Goal: Information Seeking & Learning: Learn about a topic

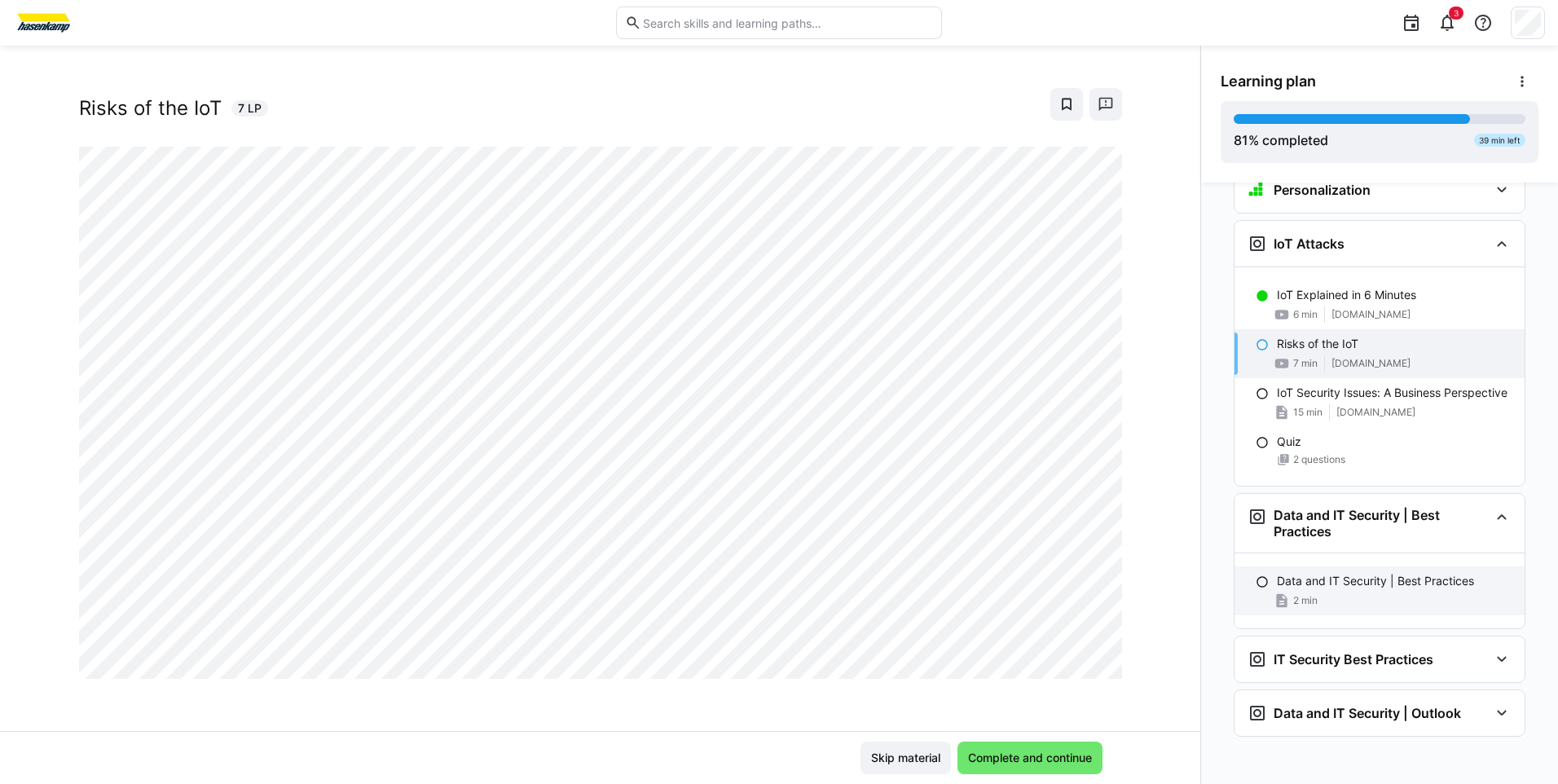
scroll to position [3204, 0]
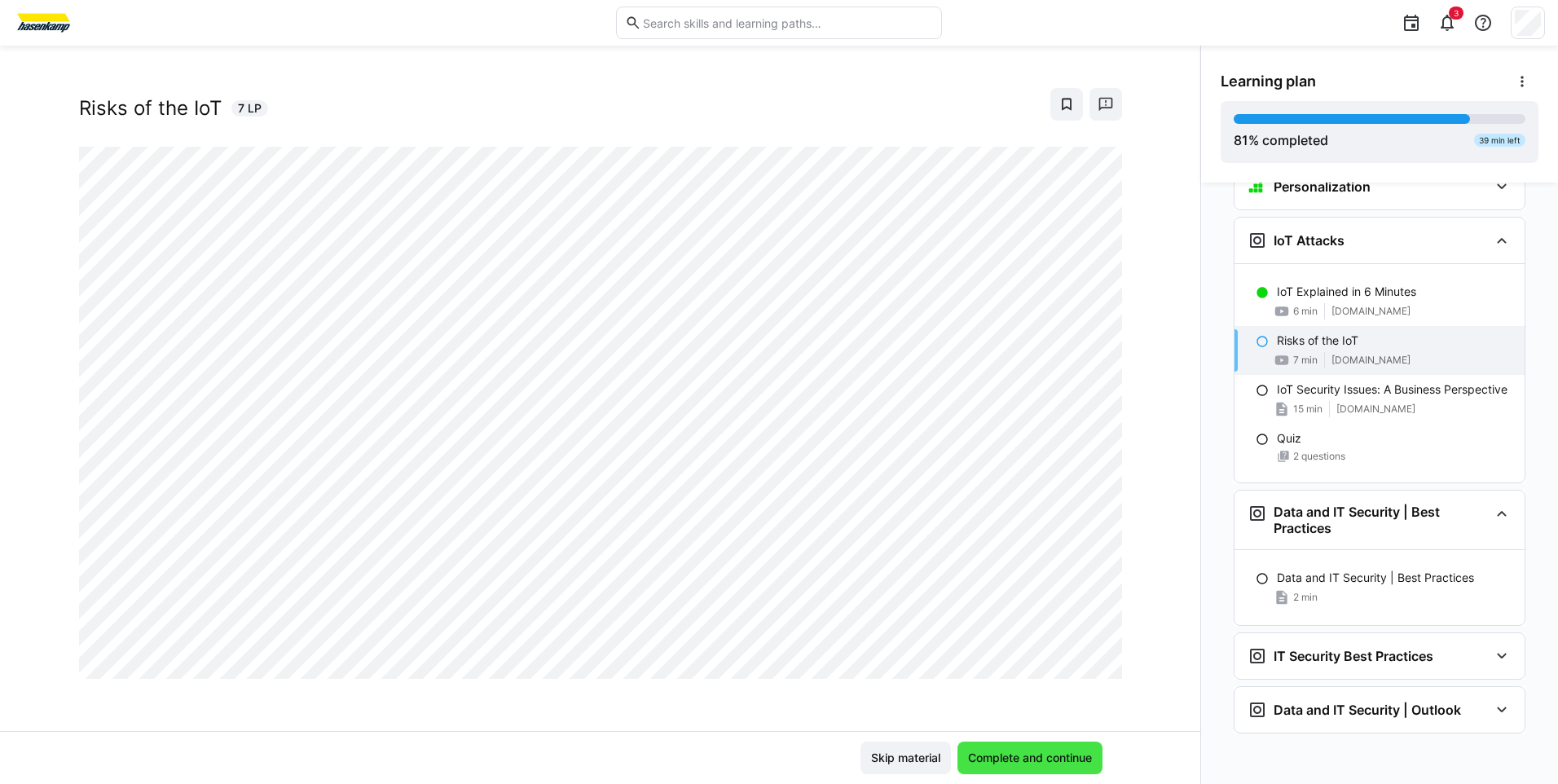
click at [1020, 755] on span "Complete and continue" at bounding box center [1030, 758] width 129 height 16
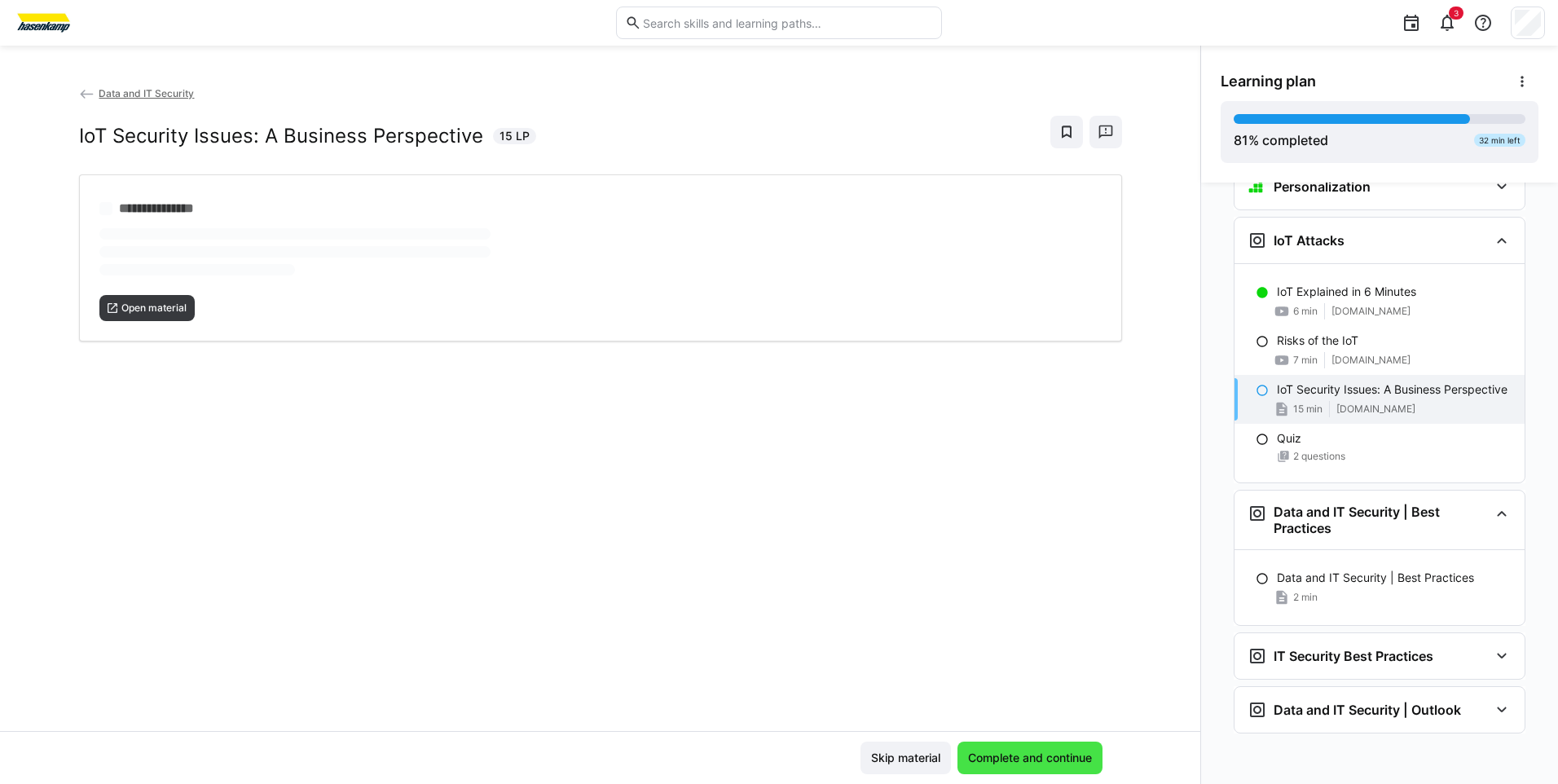
scroll to position [0, 0]
click at [999, 759] on span "Complete and continue" at bounding box center [1030, 758] width 129 height 16
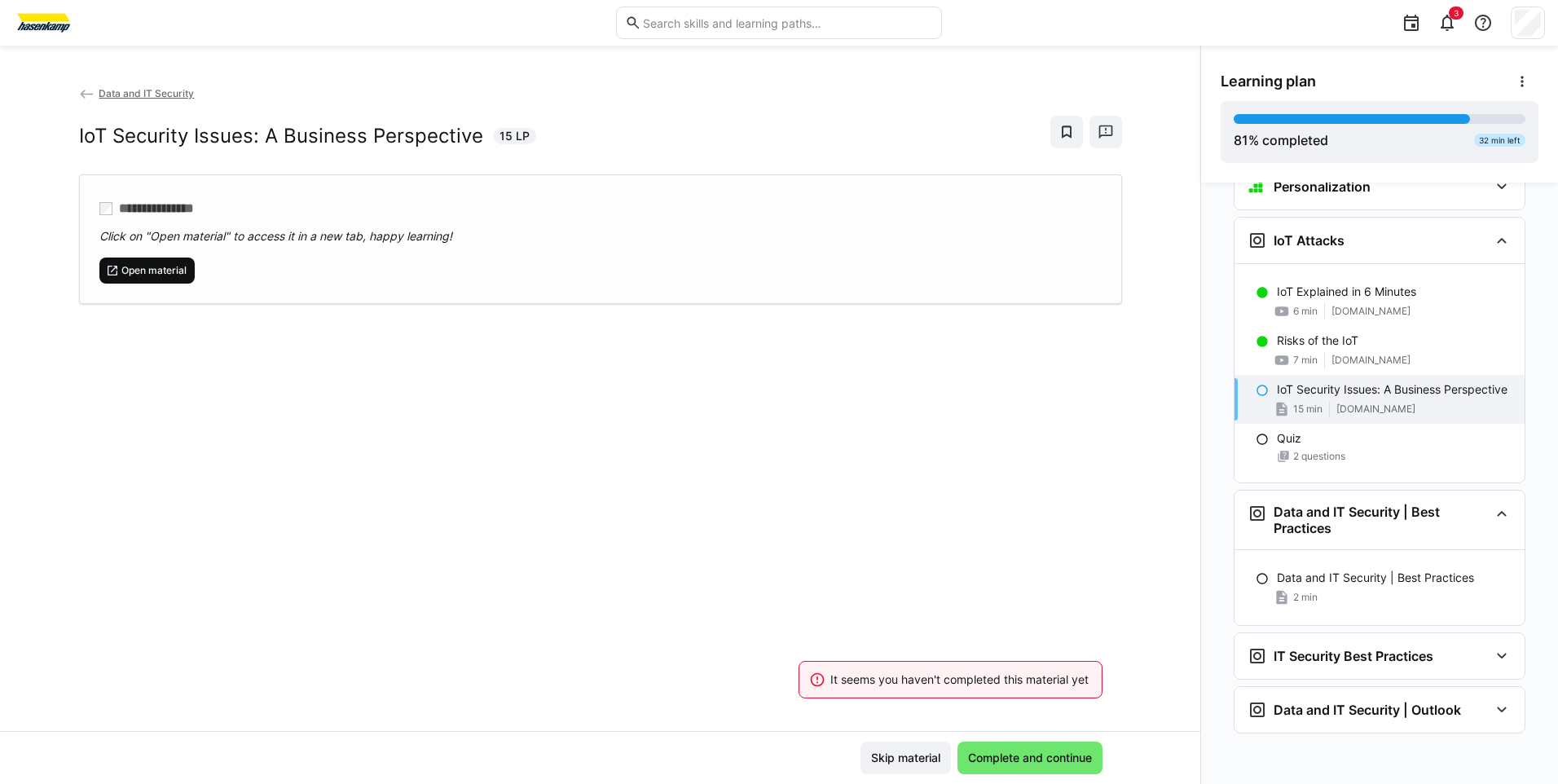
click at [171, 277] on span "Open material" at bounding box center [154, 270] width 69 height 13
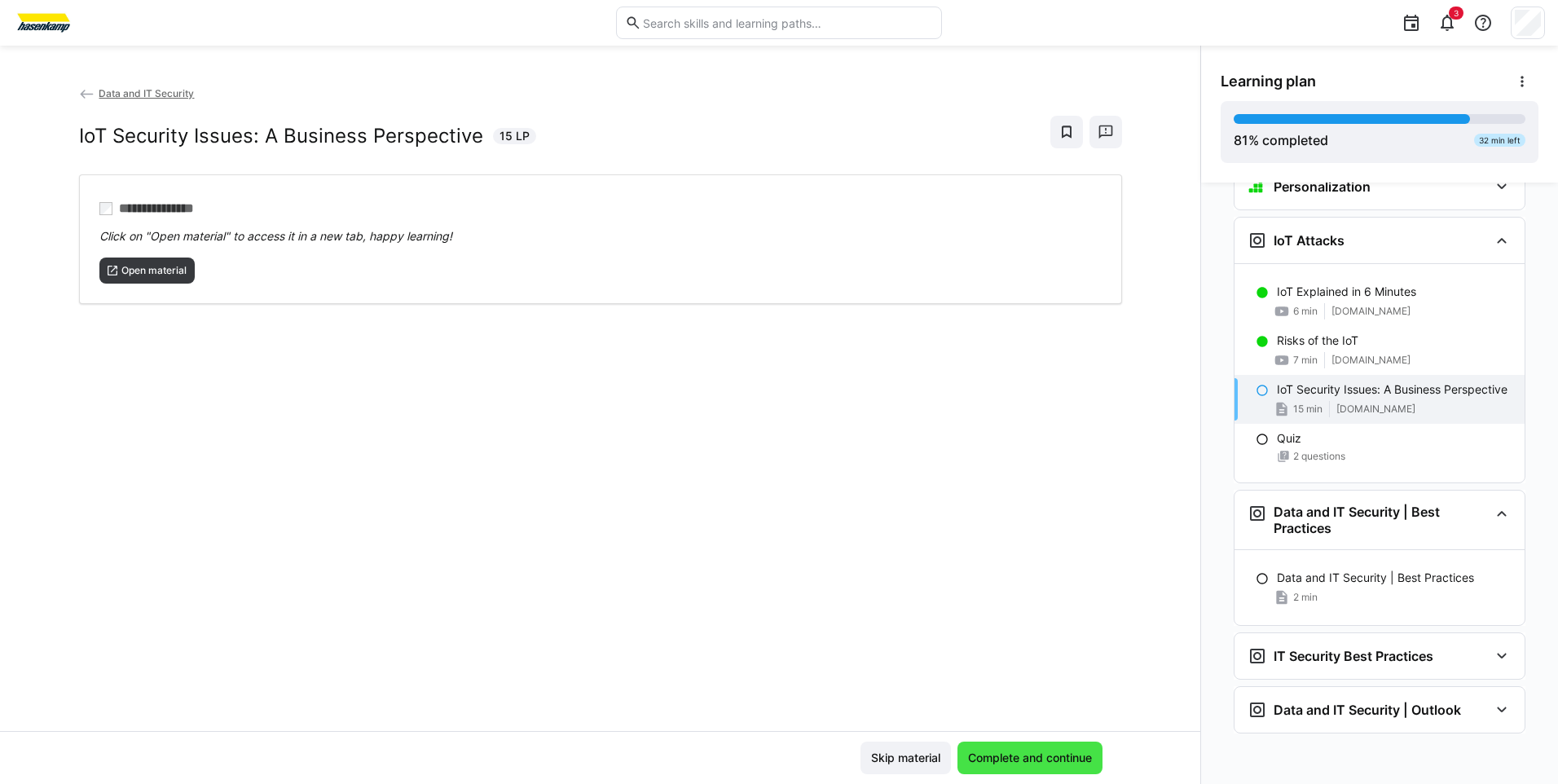
click at [1044, 770] on span "Complete and continue" at bounding box center [1030, 758] width 145 height 33
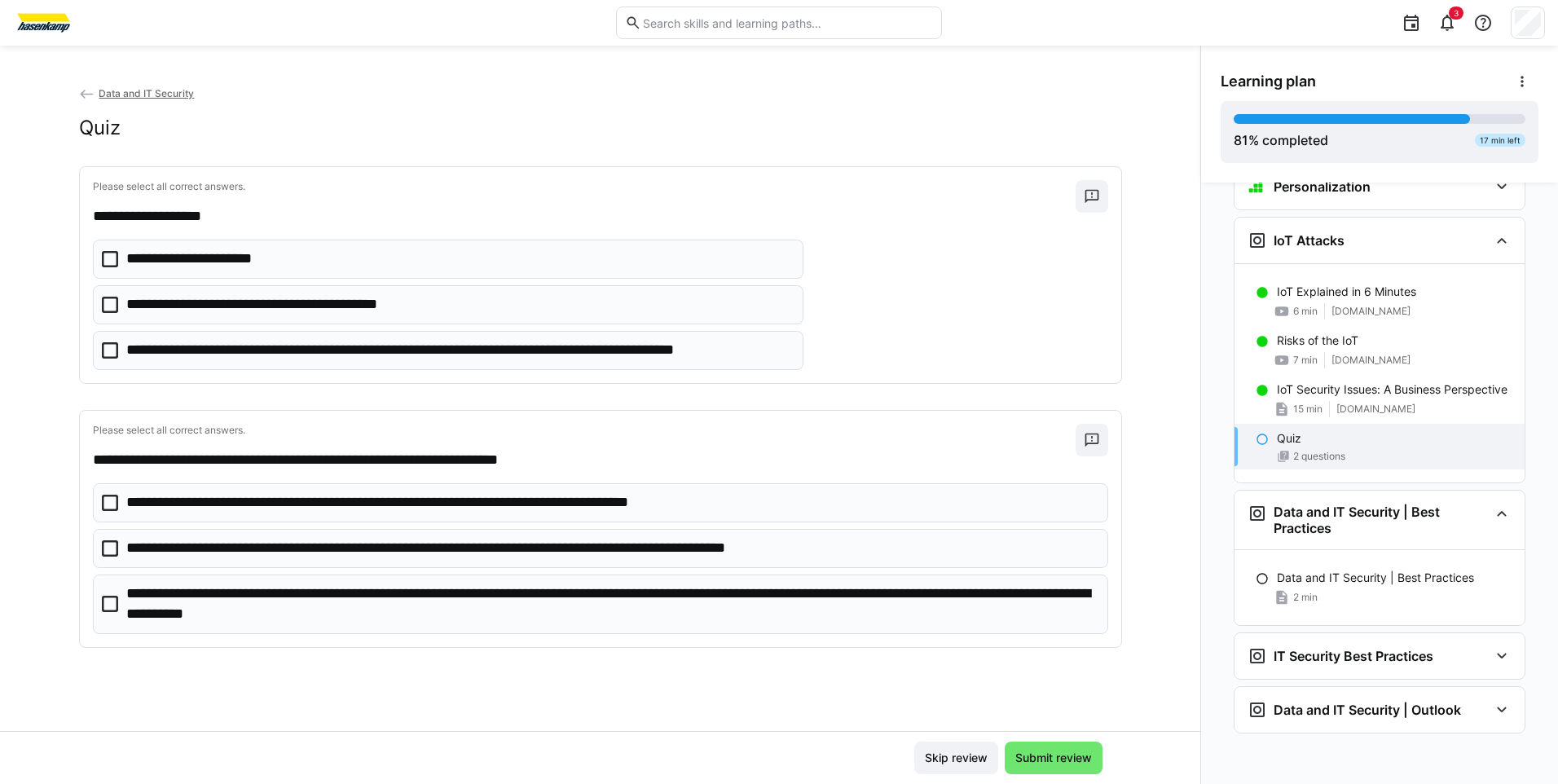
click at [183, 252] on p "**********" at bounding box center [204, 259] width 158 height 21
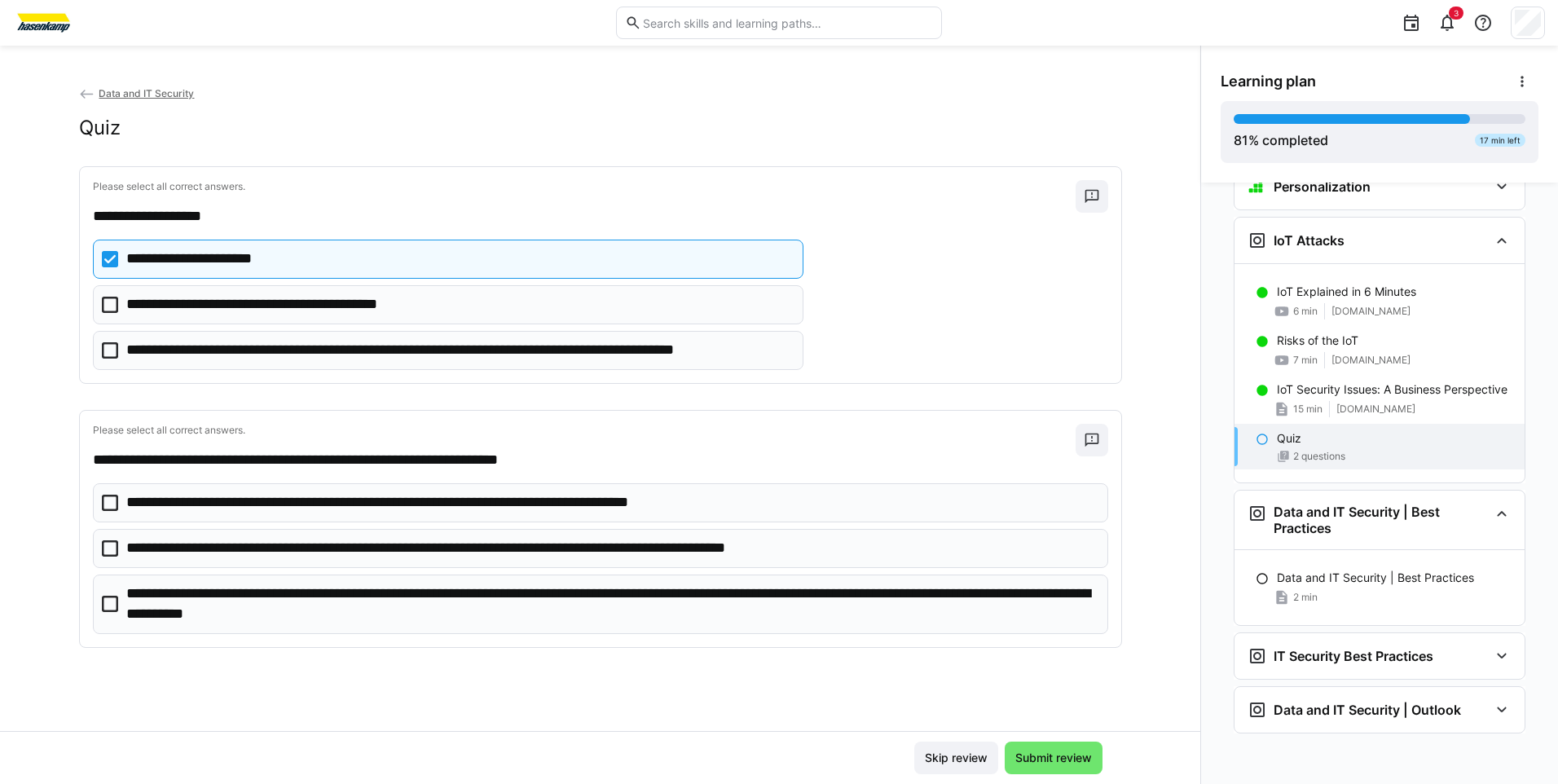
click at [425, 348] on p "**********" at bounding box center [459, 351] width 666 height 21
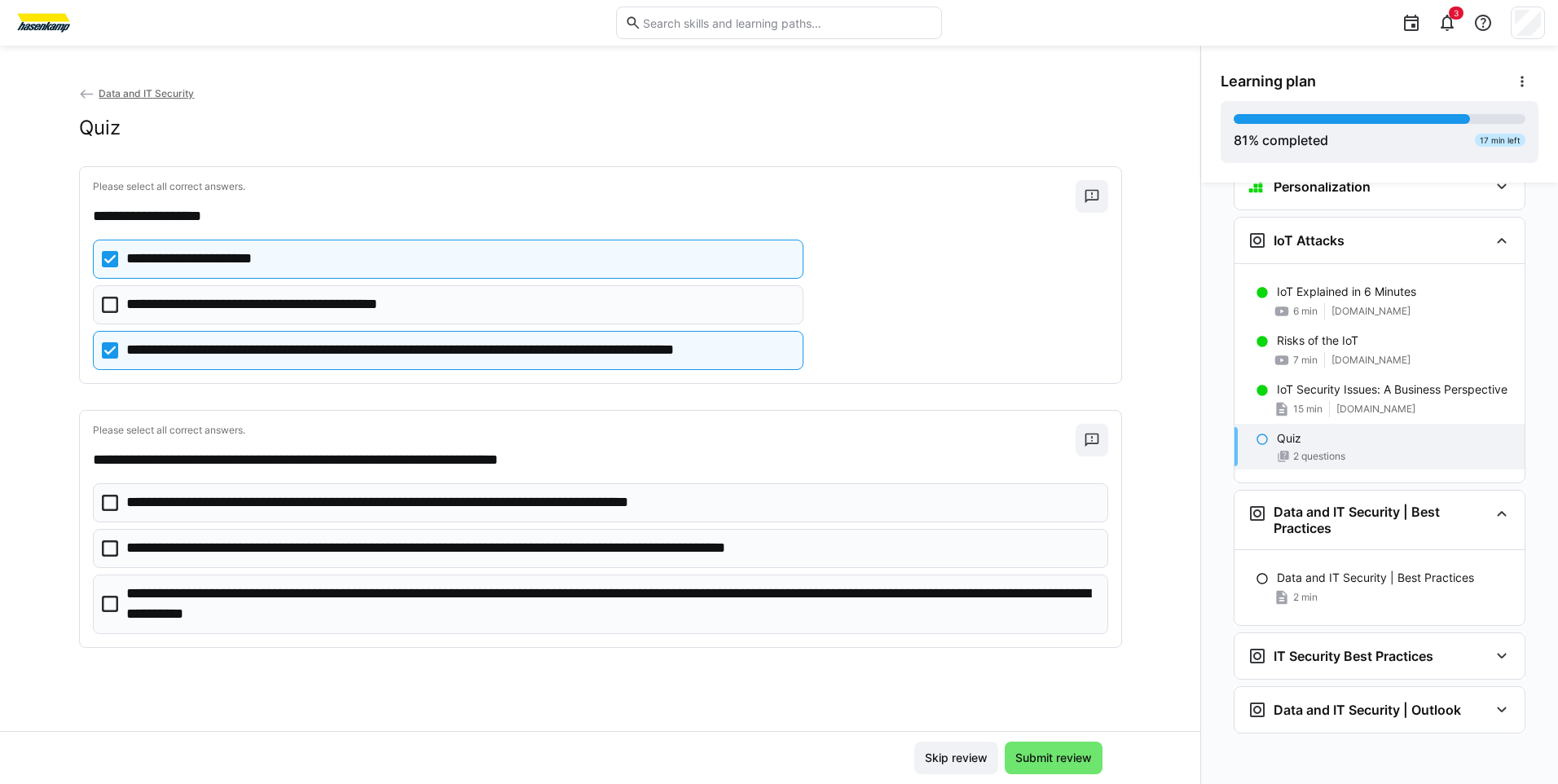
click at [309, 507] on p "**********" at bounding box center [439, 503] width 626 height 21
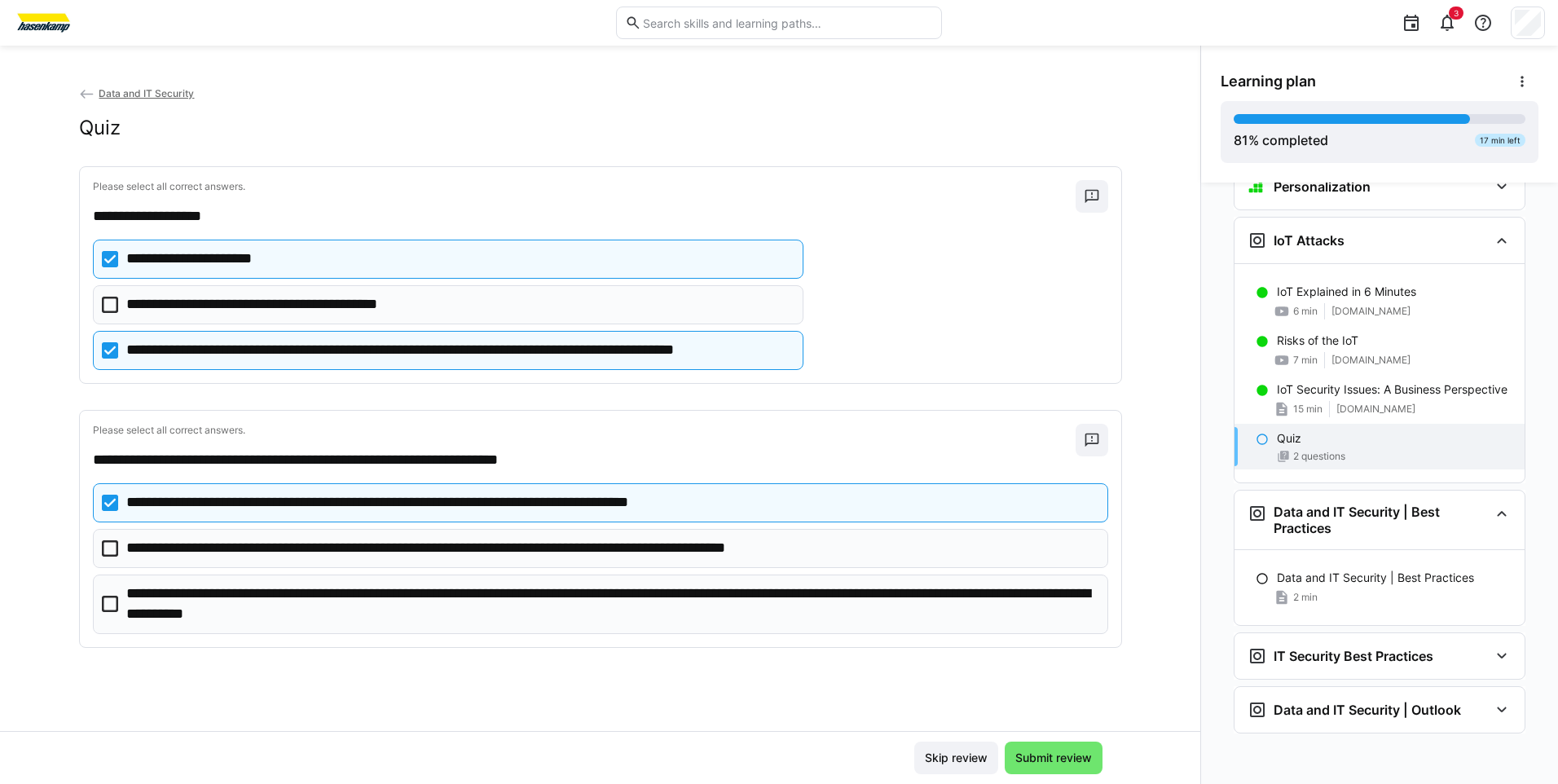
click at [268, 596] on p "**********" at bounding box center [611, 603] width 970 height 41
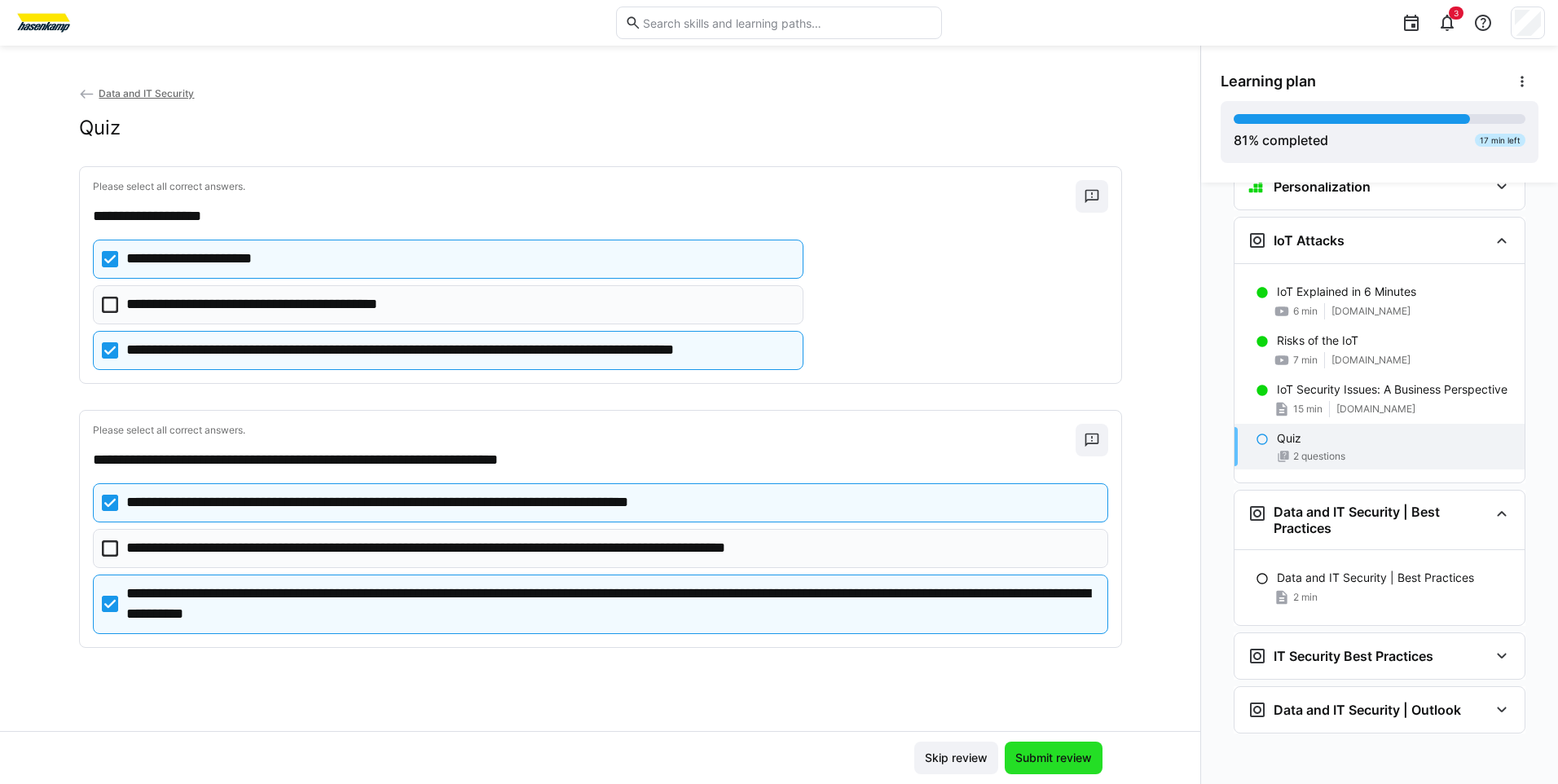
click at [1026, 756] on span "Submit review" at bounding box center [1054, 758] width 81 height 16
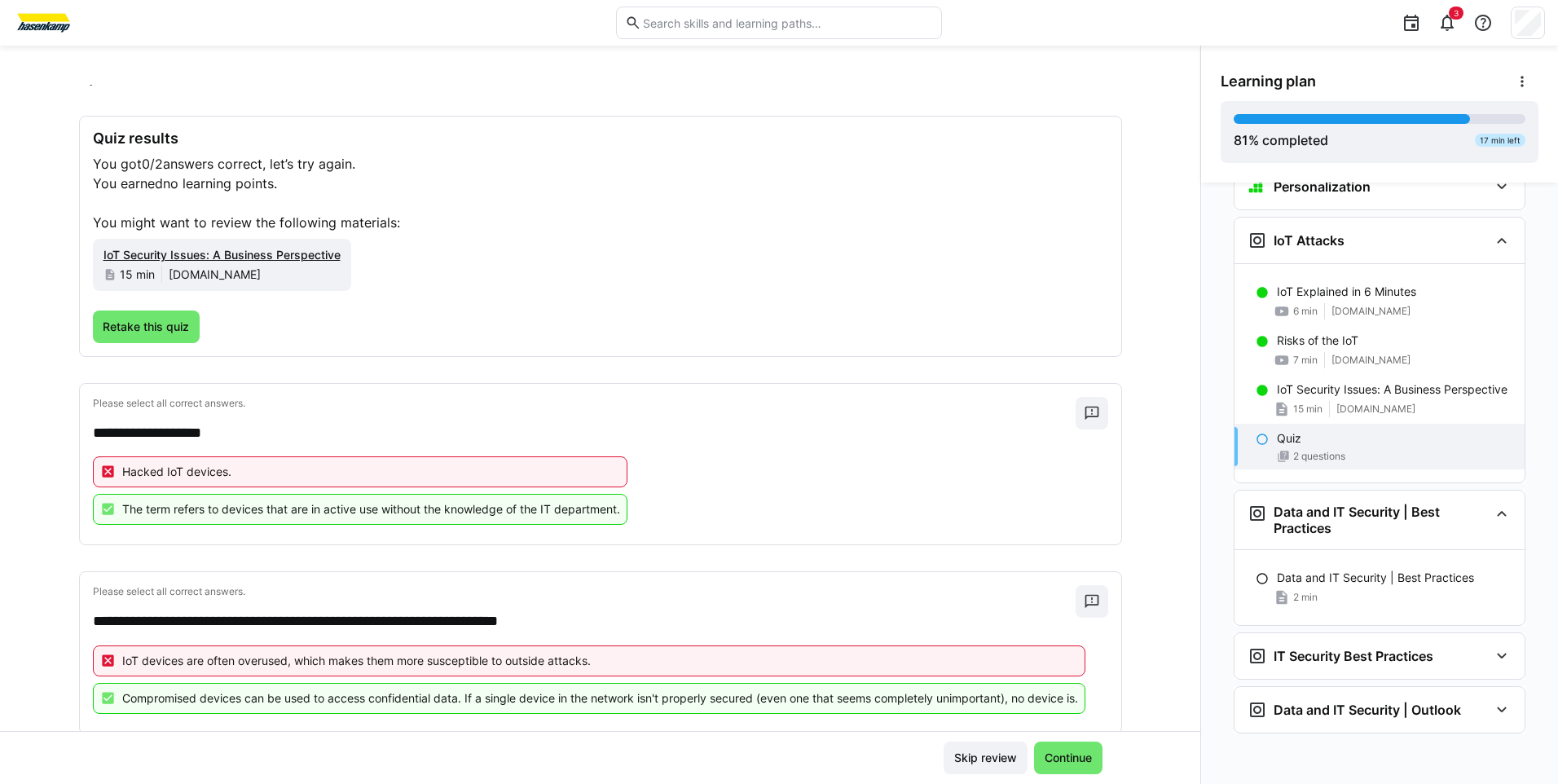
scroll to position [92, 0]
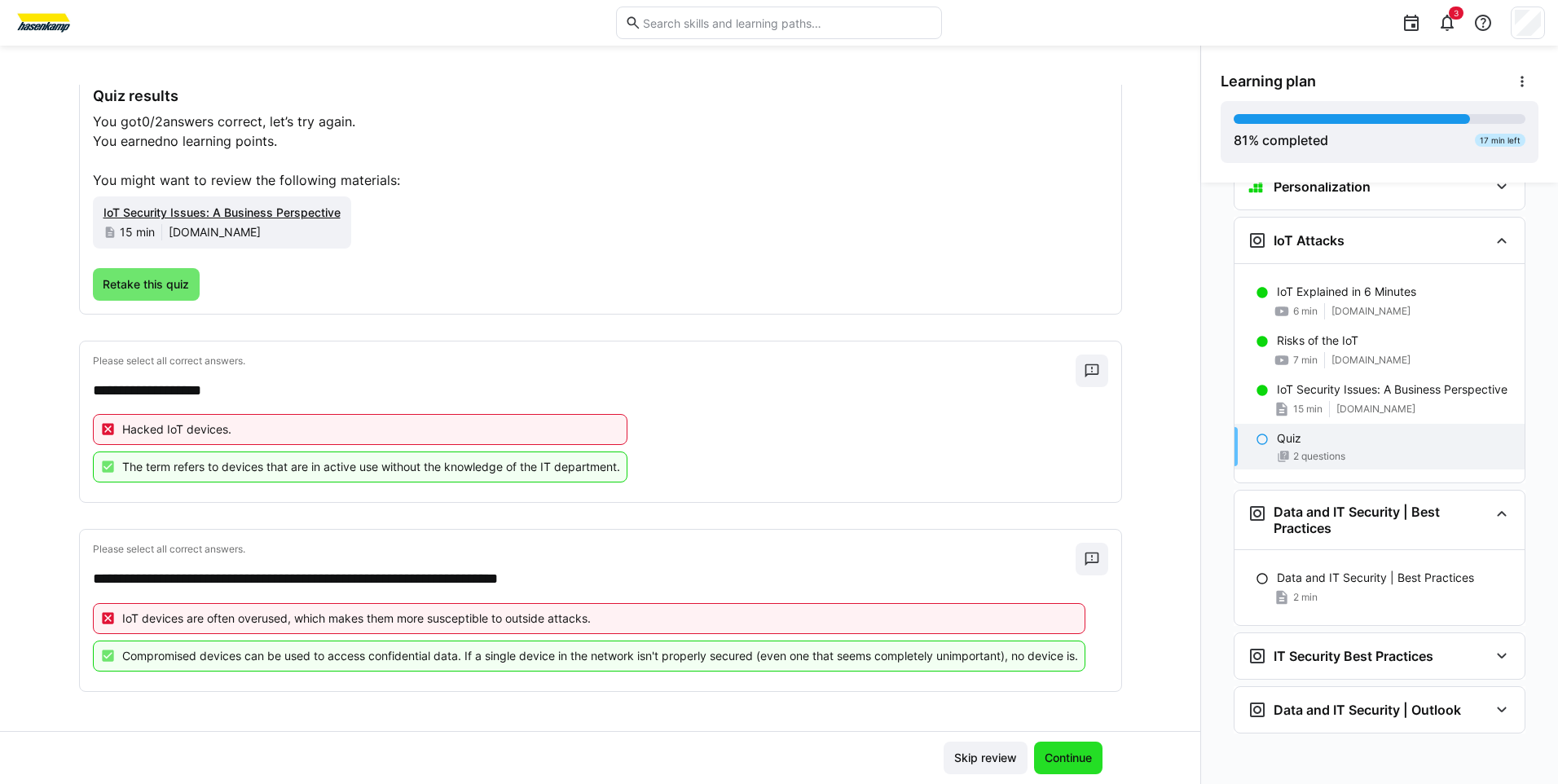
click at [1052, 759] on span "Continue" at bounding box center [1068, 758] width 52 height 16
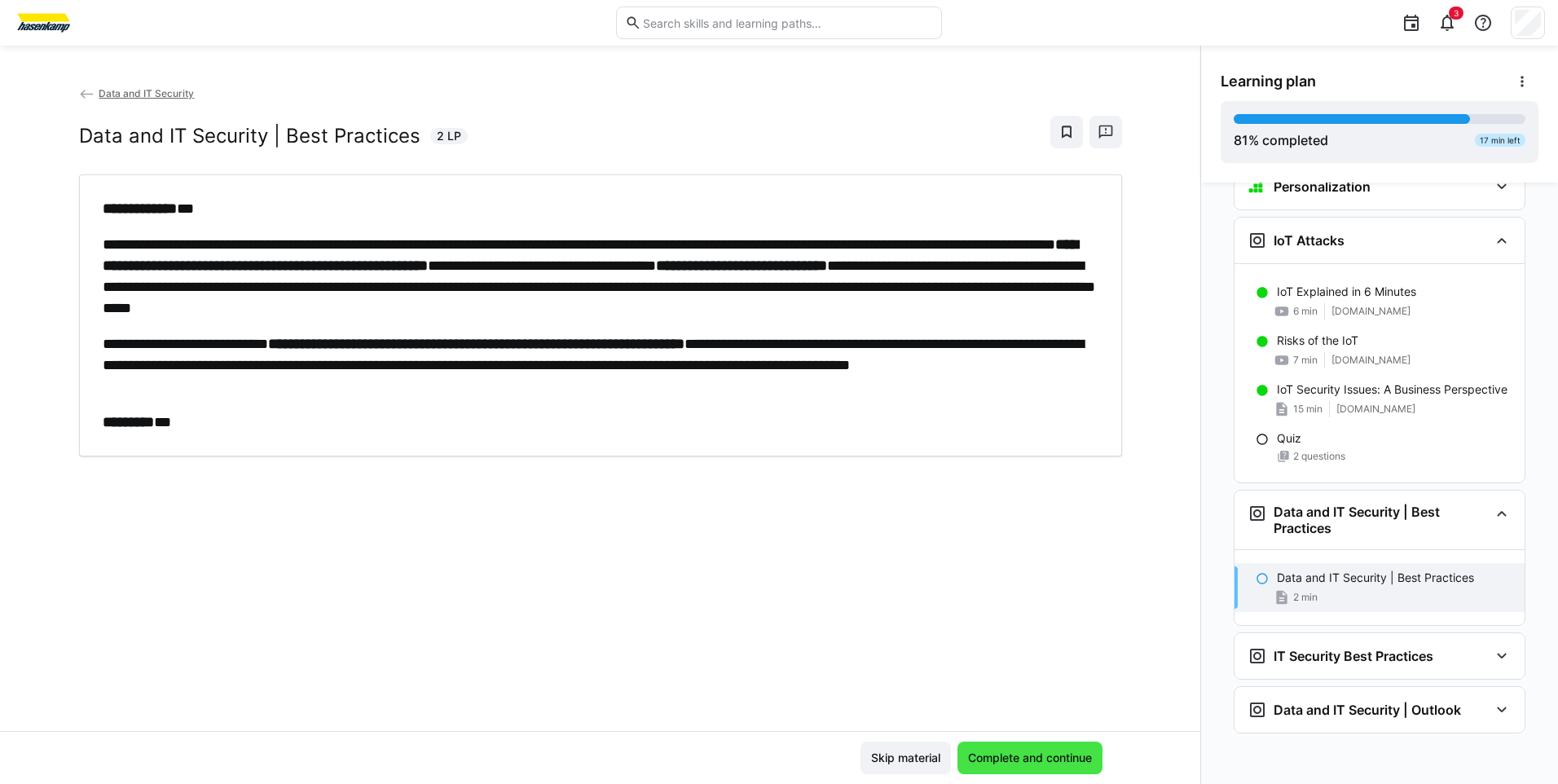
click at [1038, 749] on span "Complete and continue" at bounding box center [1030, 758] width 145 height 33
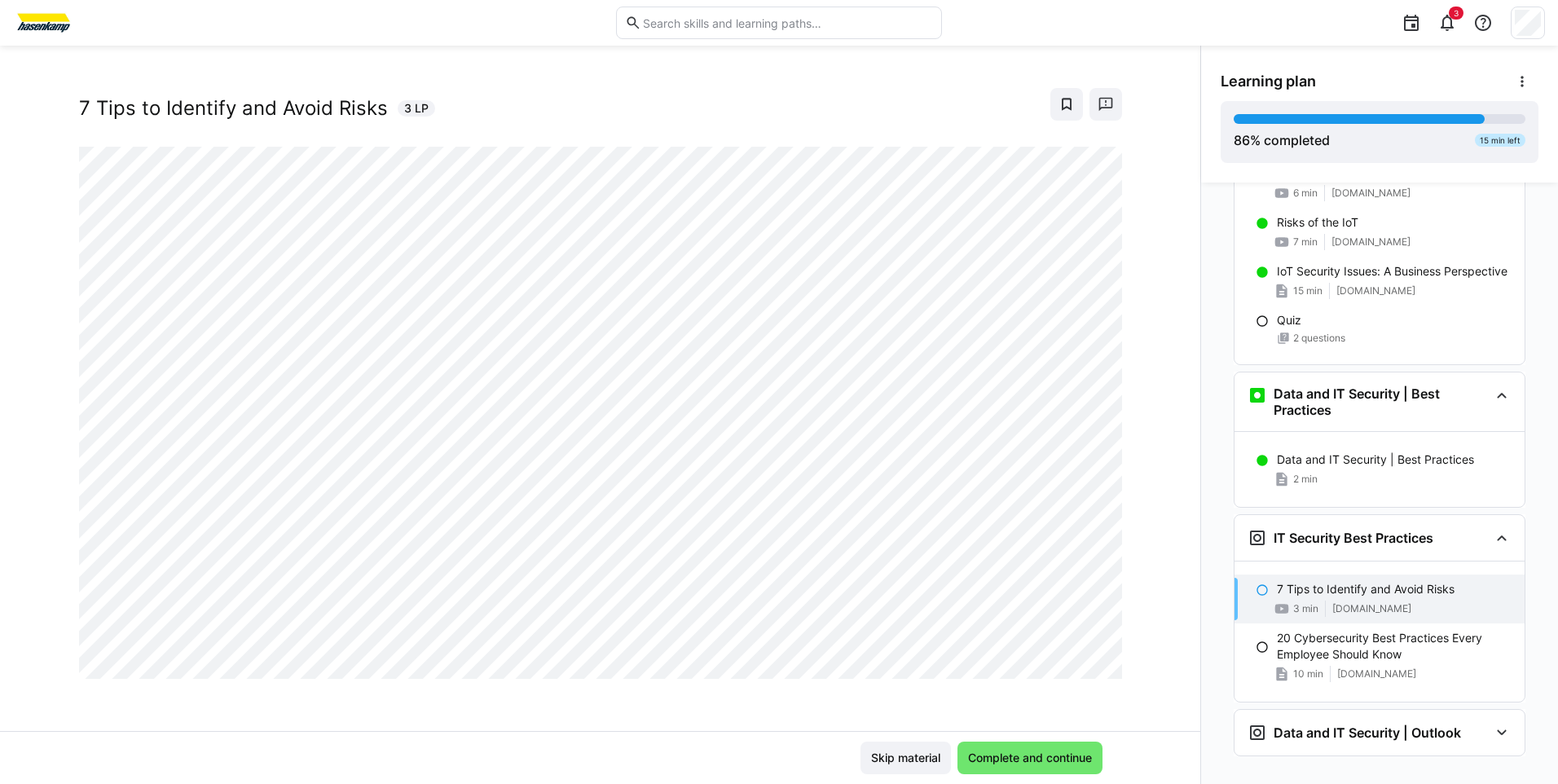
scroll to position [3345, 0]
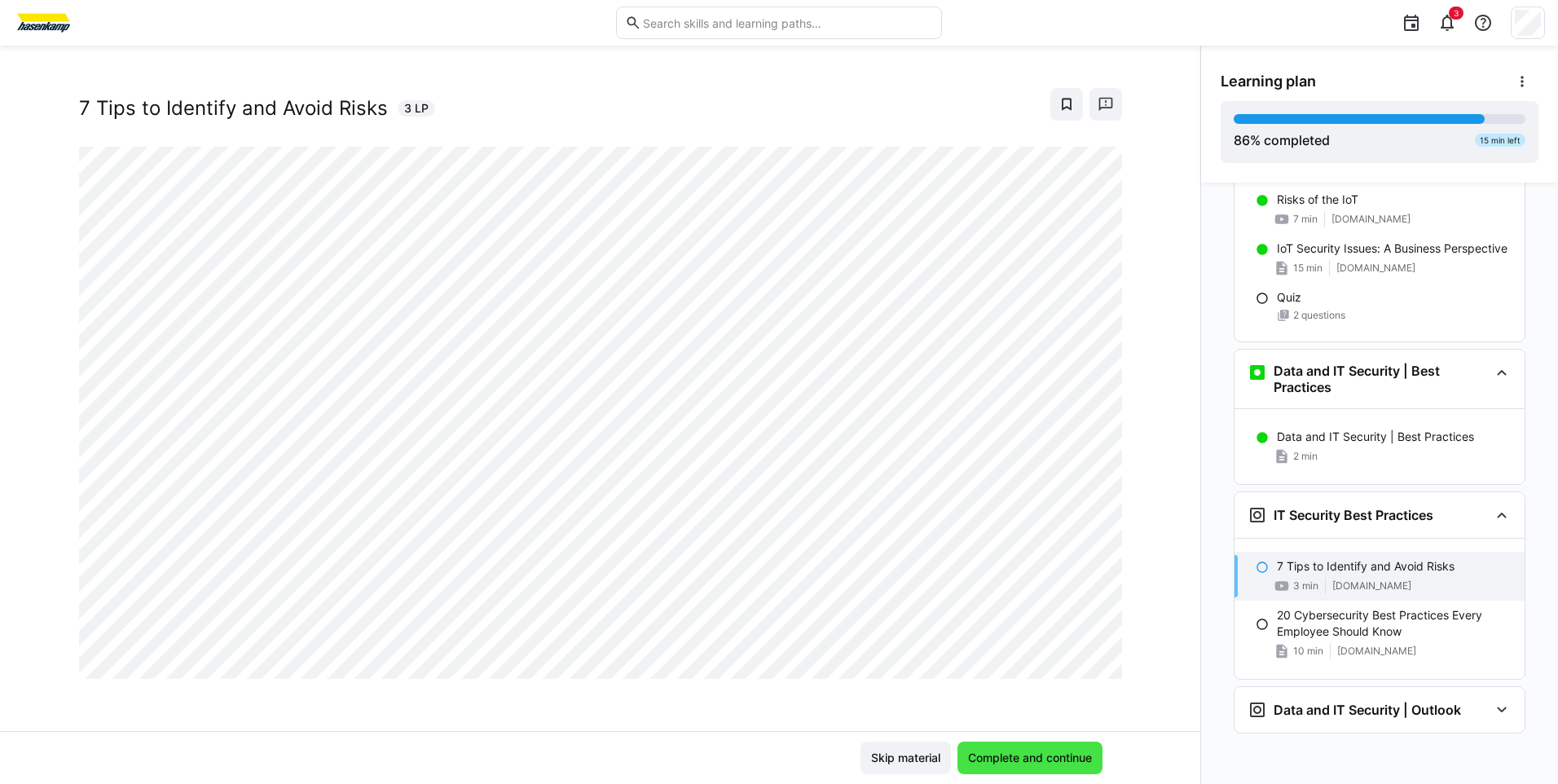
click at [999, 760] on span "Complete and continue" at bounding box center [1030, 758] width 129 height 16
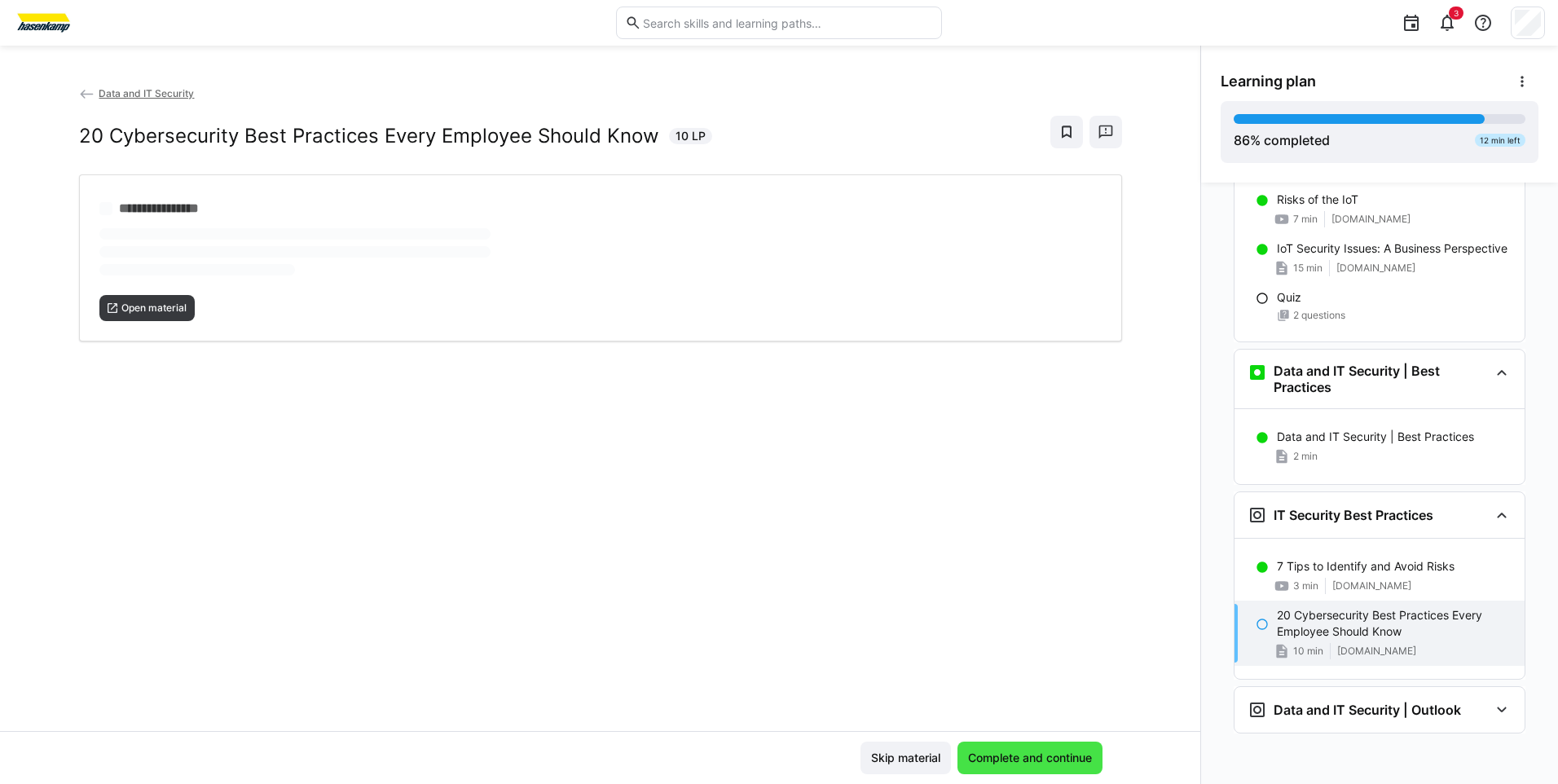
scroll to position [0, 0]
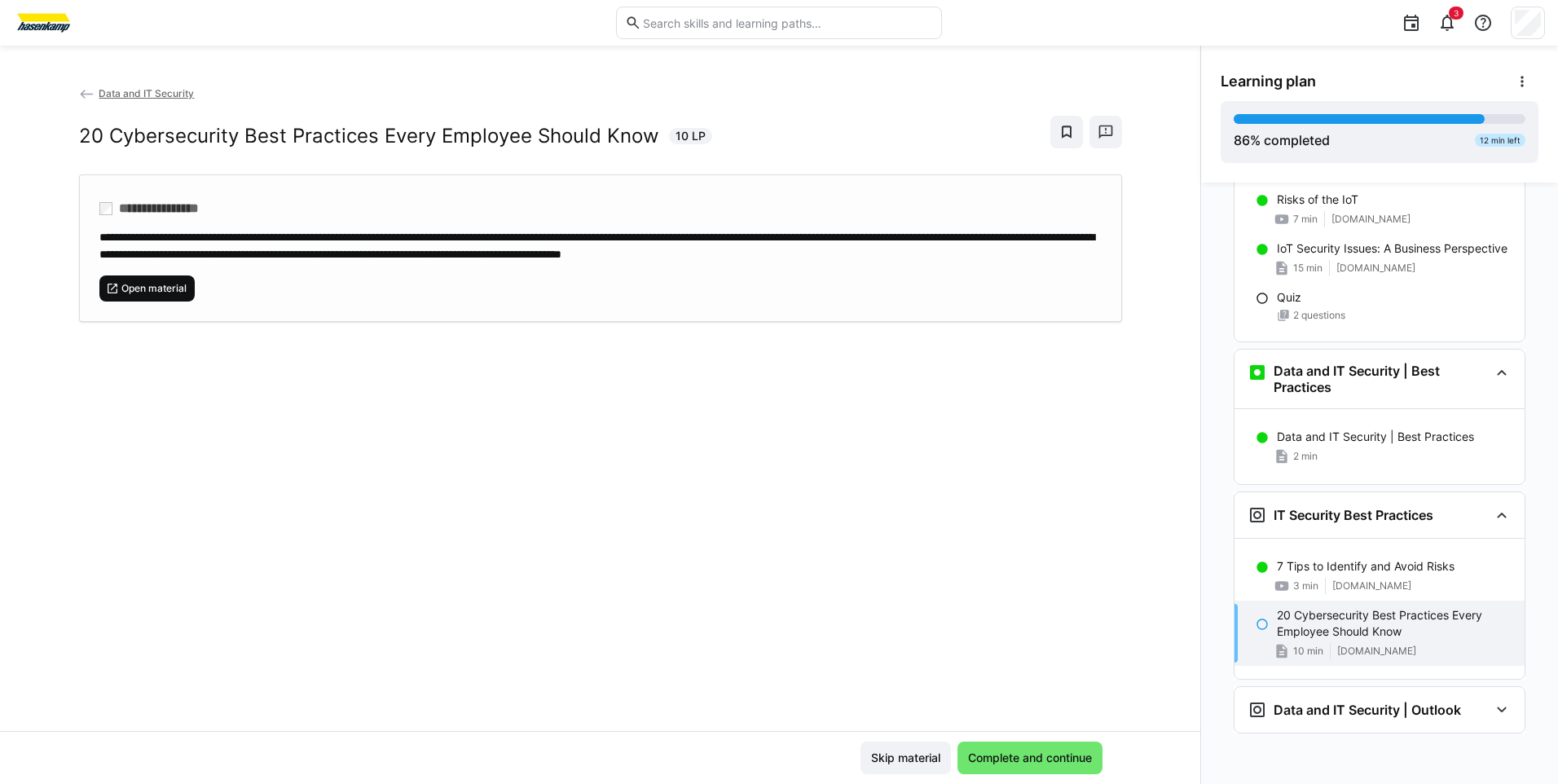
click at [165, 288] on span "Open material" at bounding box center [154, 288] width 69 height 13
click at [1013, 760] on span "Complete and continue" at bounding box center [1030, 758] width 129 height 16
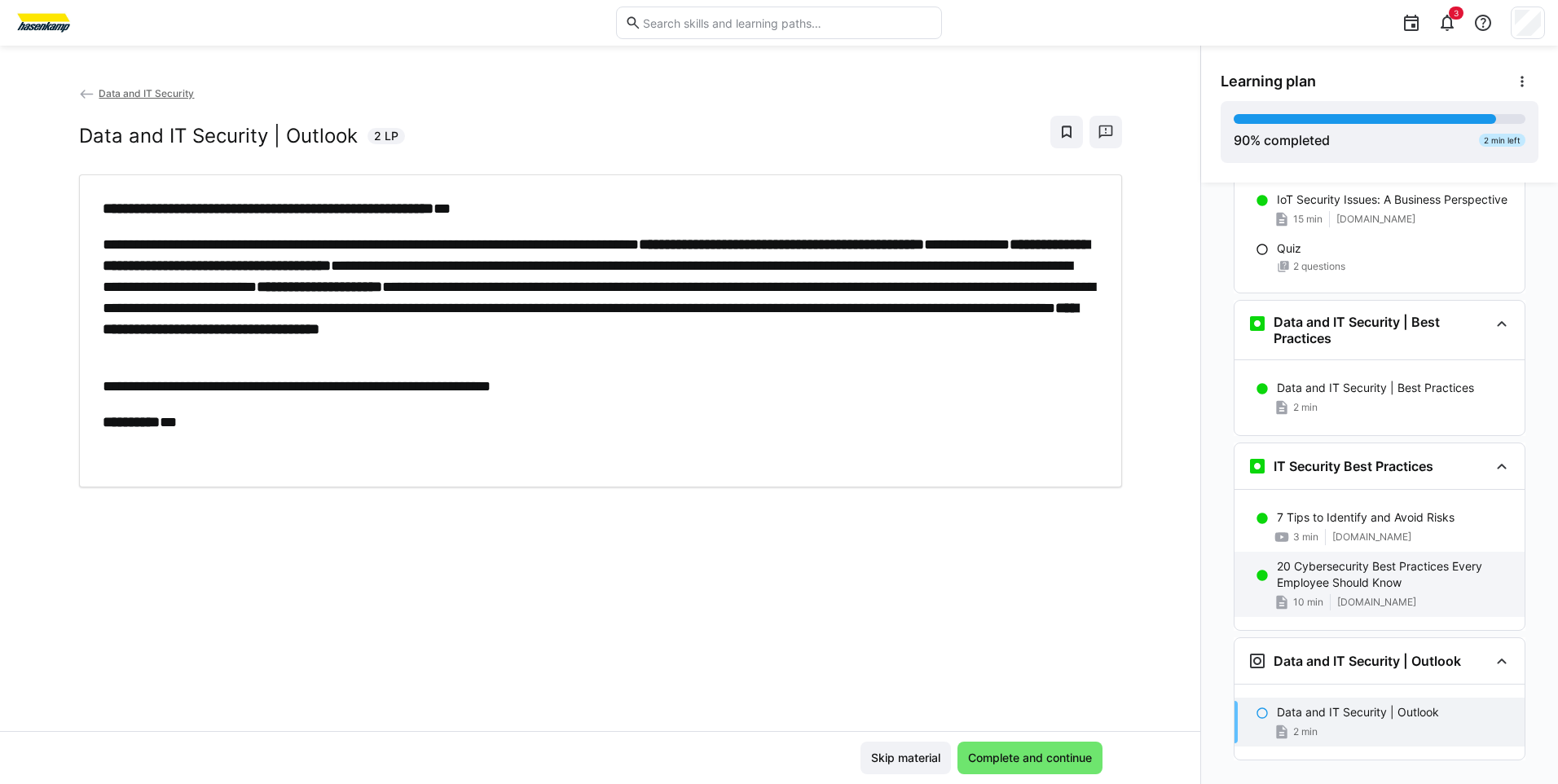
scroll to position [3421, 0]
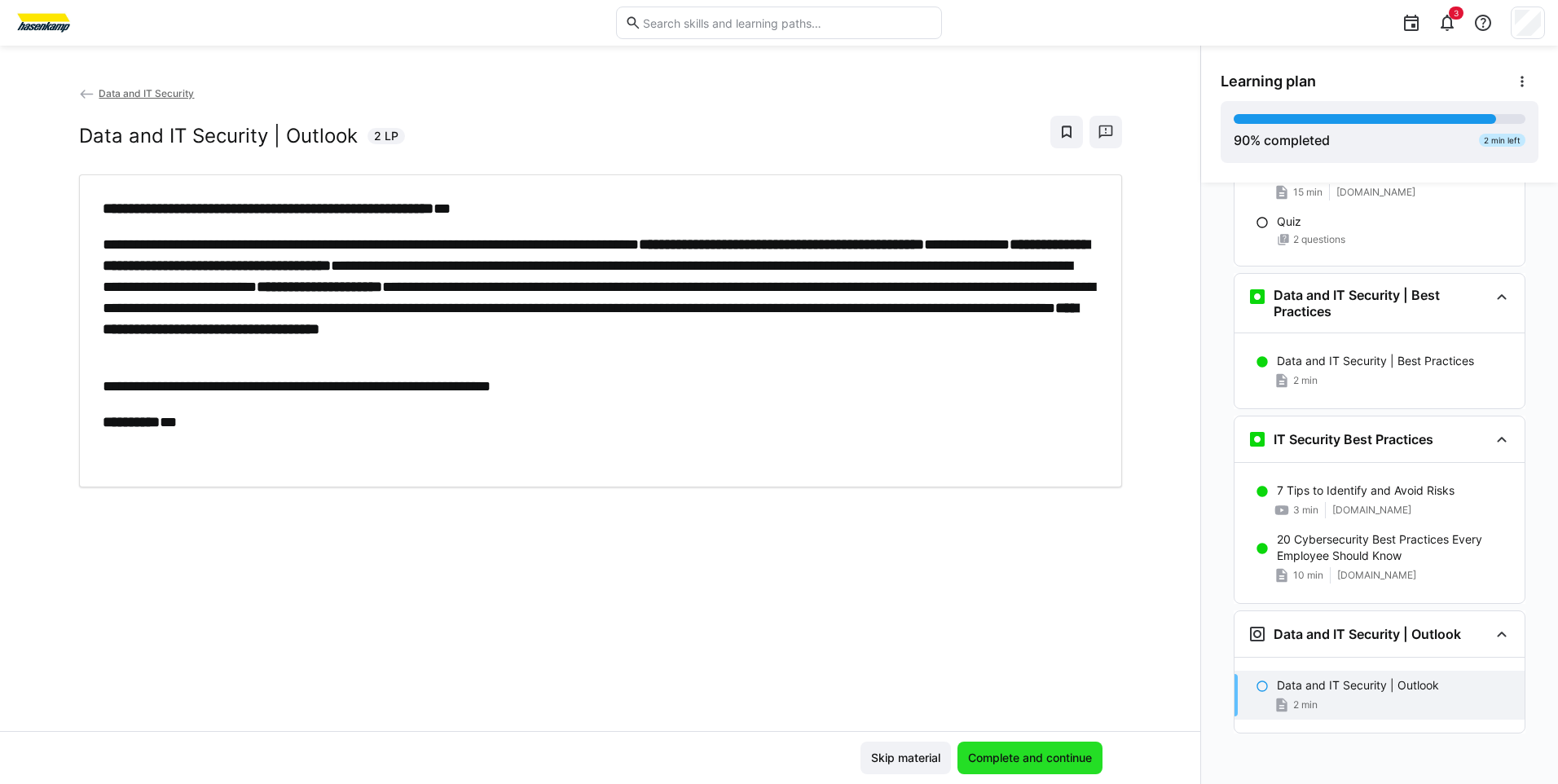
click at [1001, 755] on span "Complete and continue" at bounding box center [1030, 758] width 129 height 16
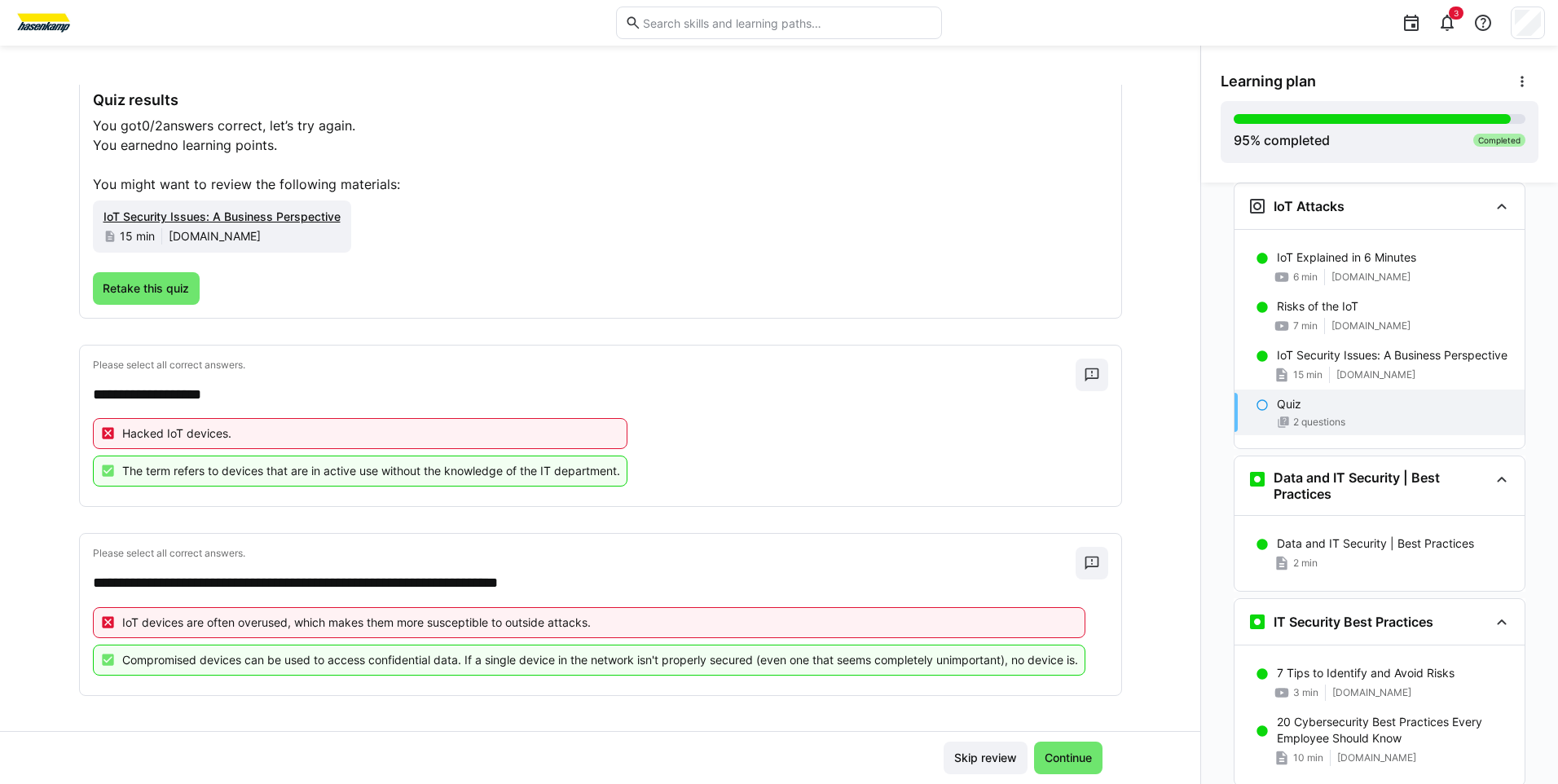
scroll to position [92, 0]
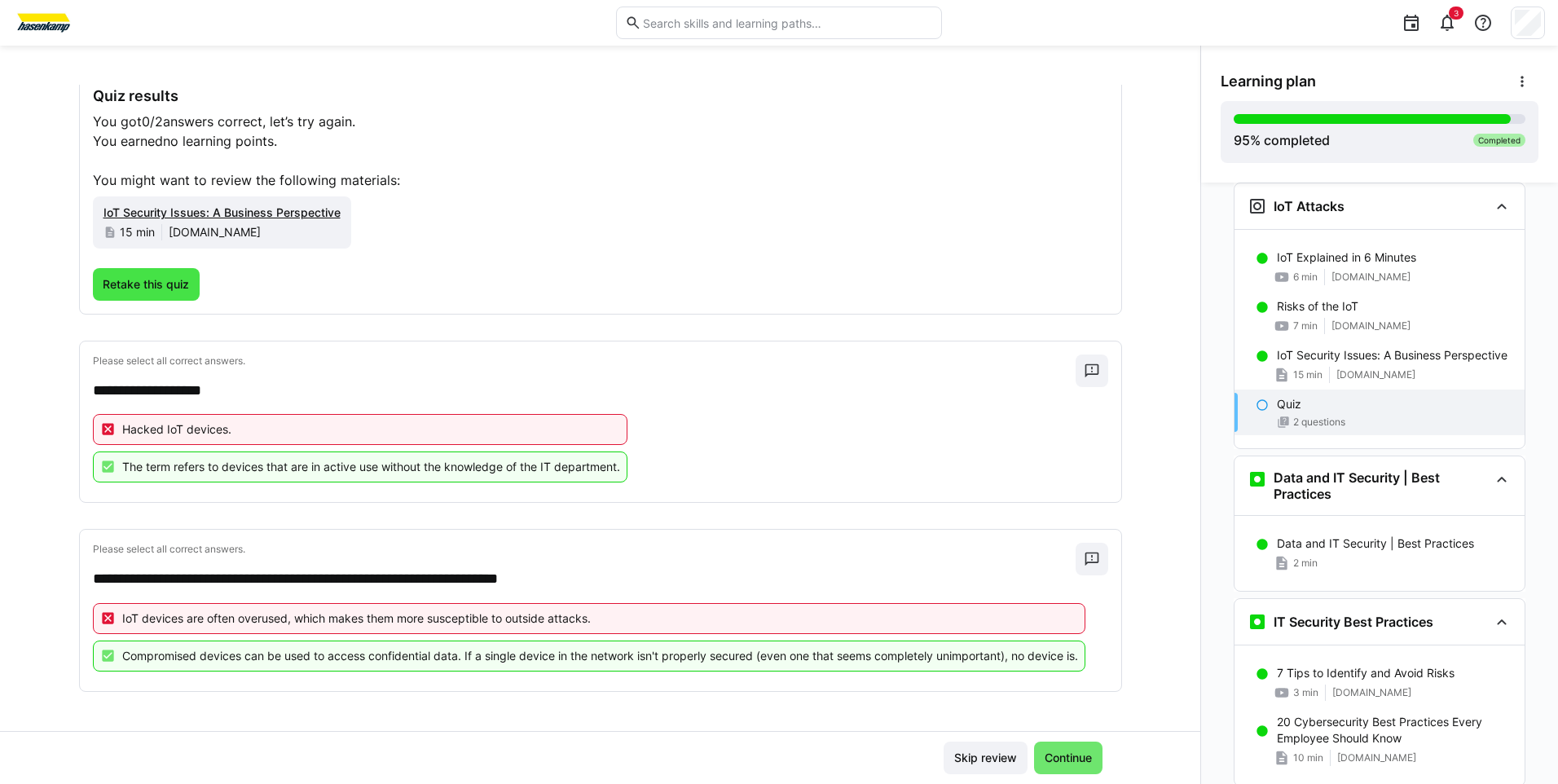
click at [100, 278] on span "Retake this quiz" at bounding box center [146, 285] width 92 height 16
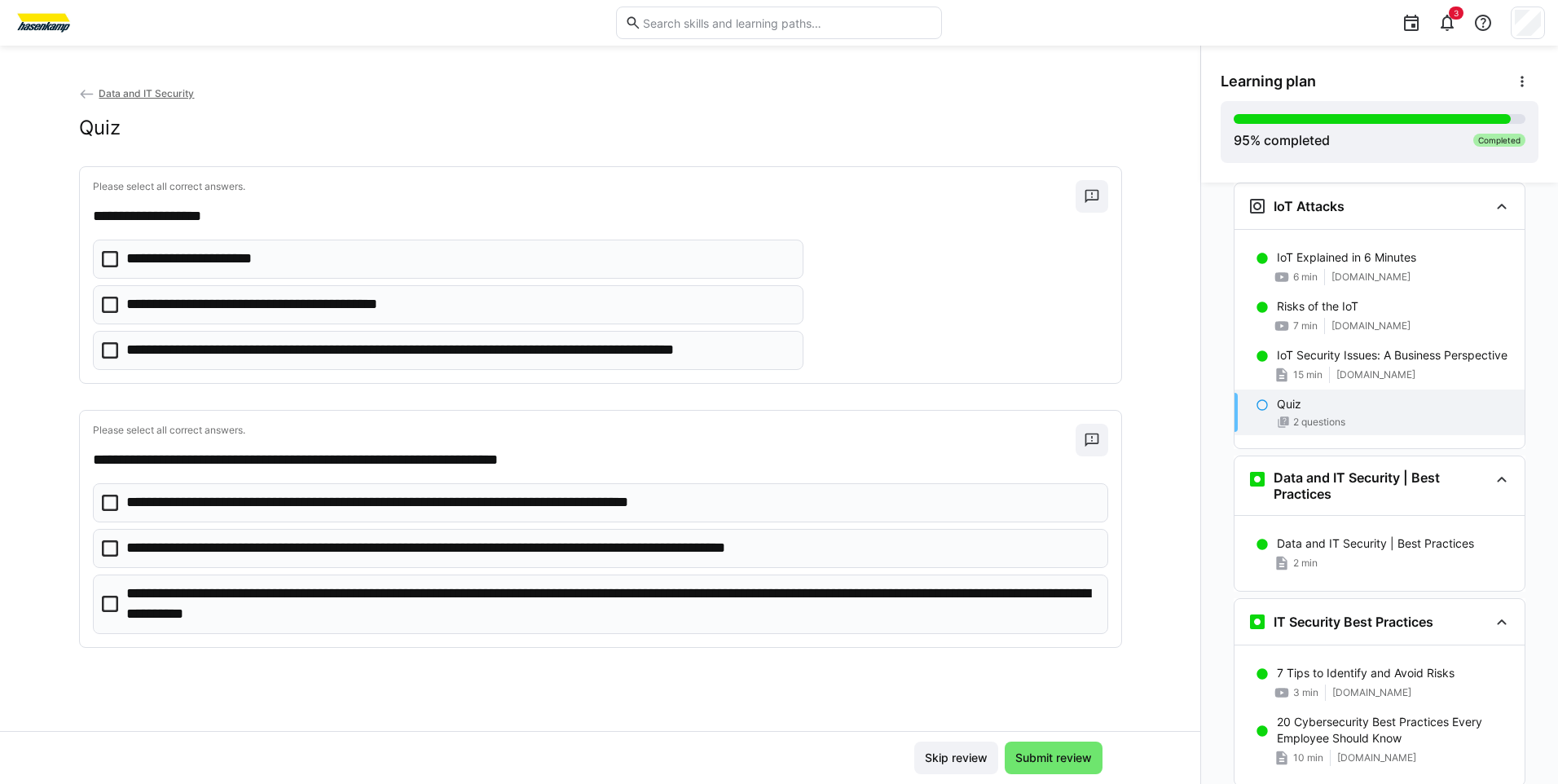
scroll to position [0, 0]
click at [205, 349] on p "**********" at bounding box center [459, 351] width 666 height 21
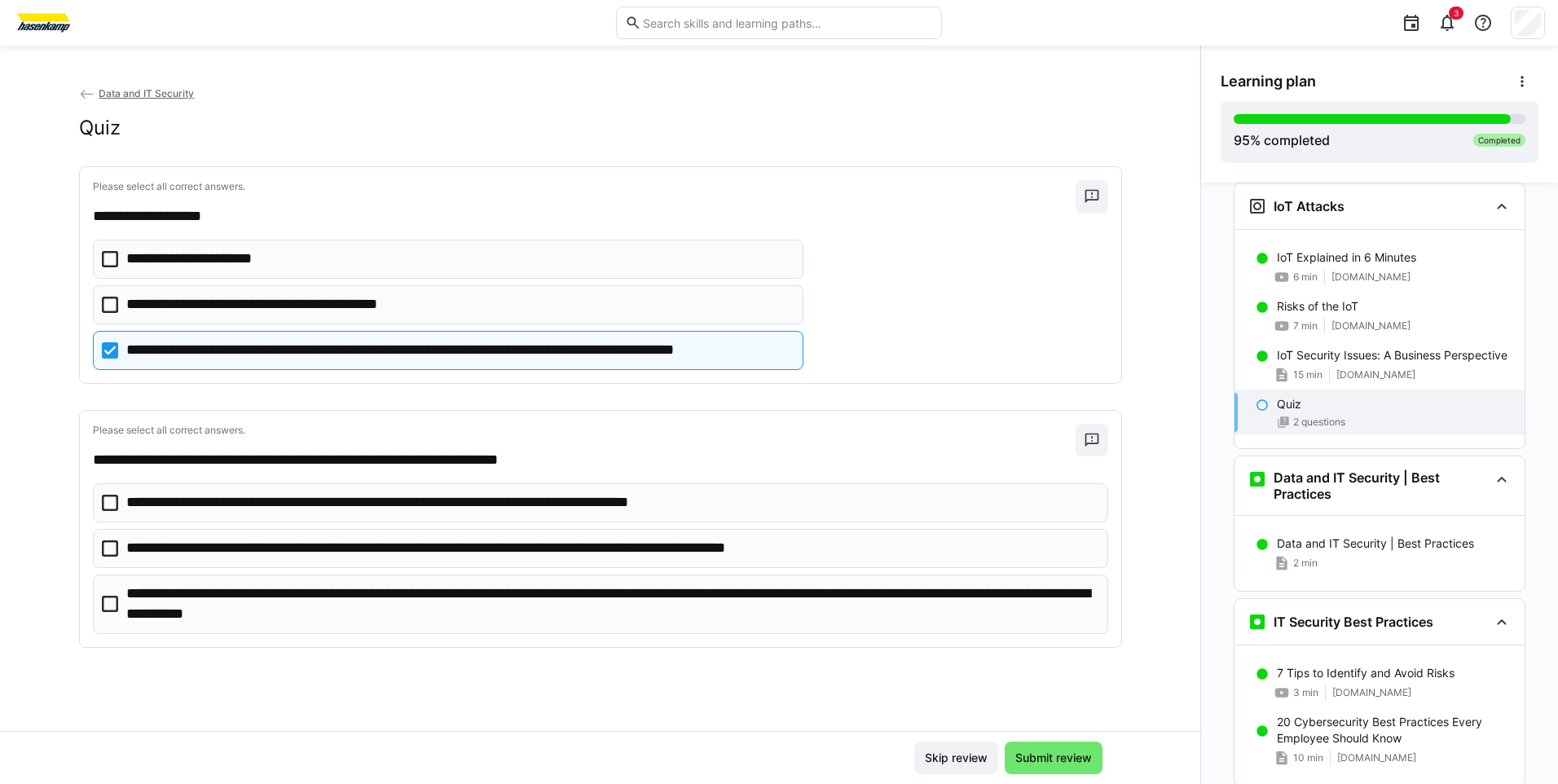
click at [273, 618] on p "**********" at bounding box center [611, 603] width 970 height 41
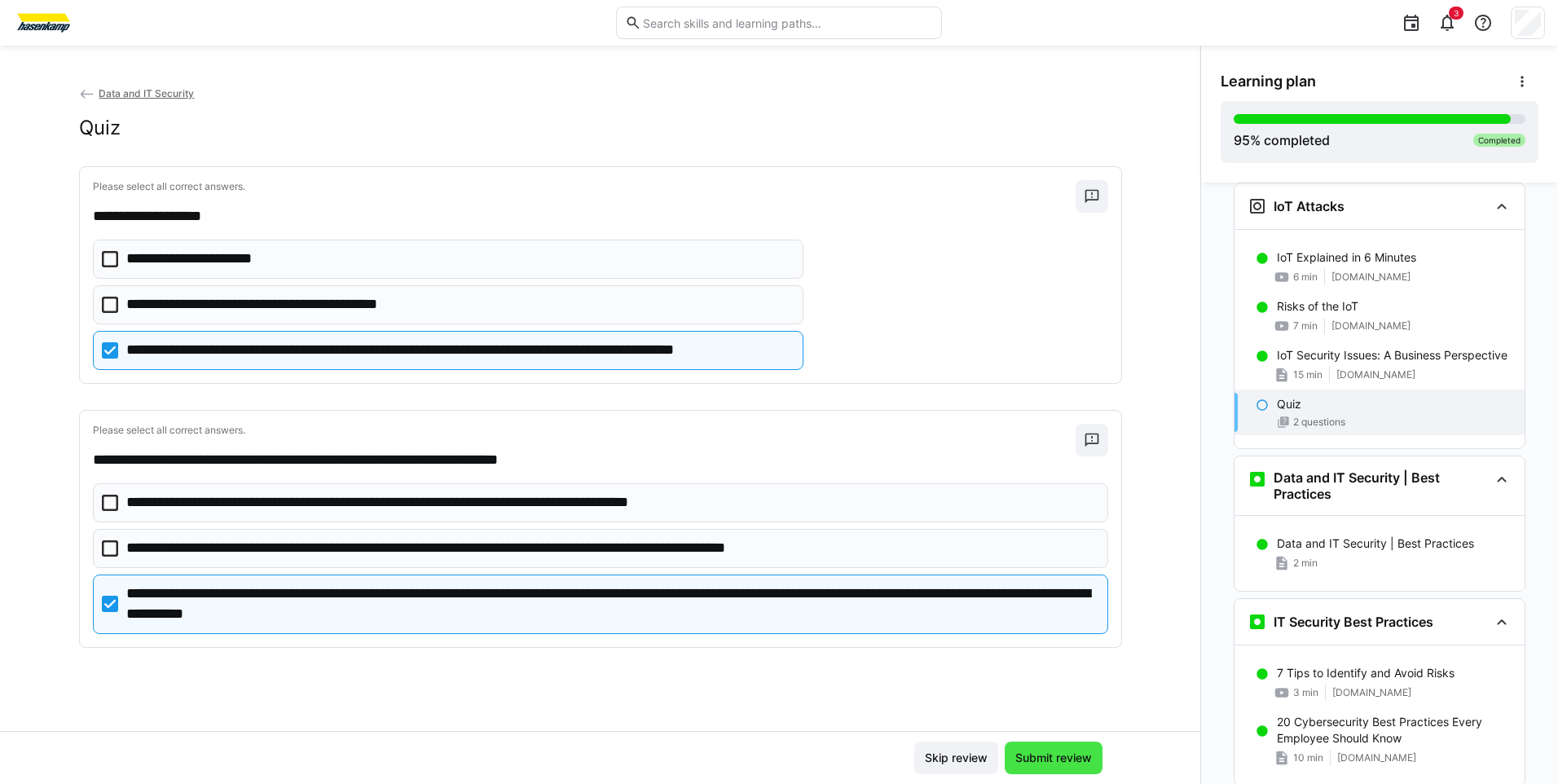
click at [1037, 754] on span "Submit review" at bounding box center [1054, 758] width 81 height 16
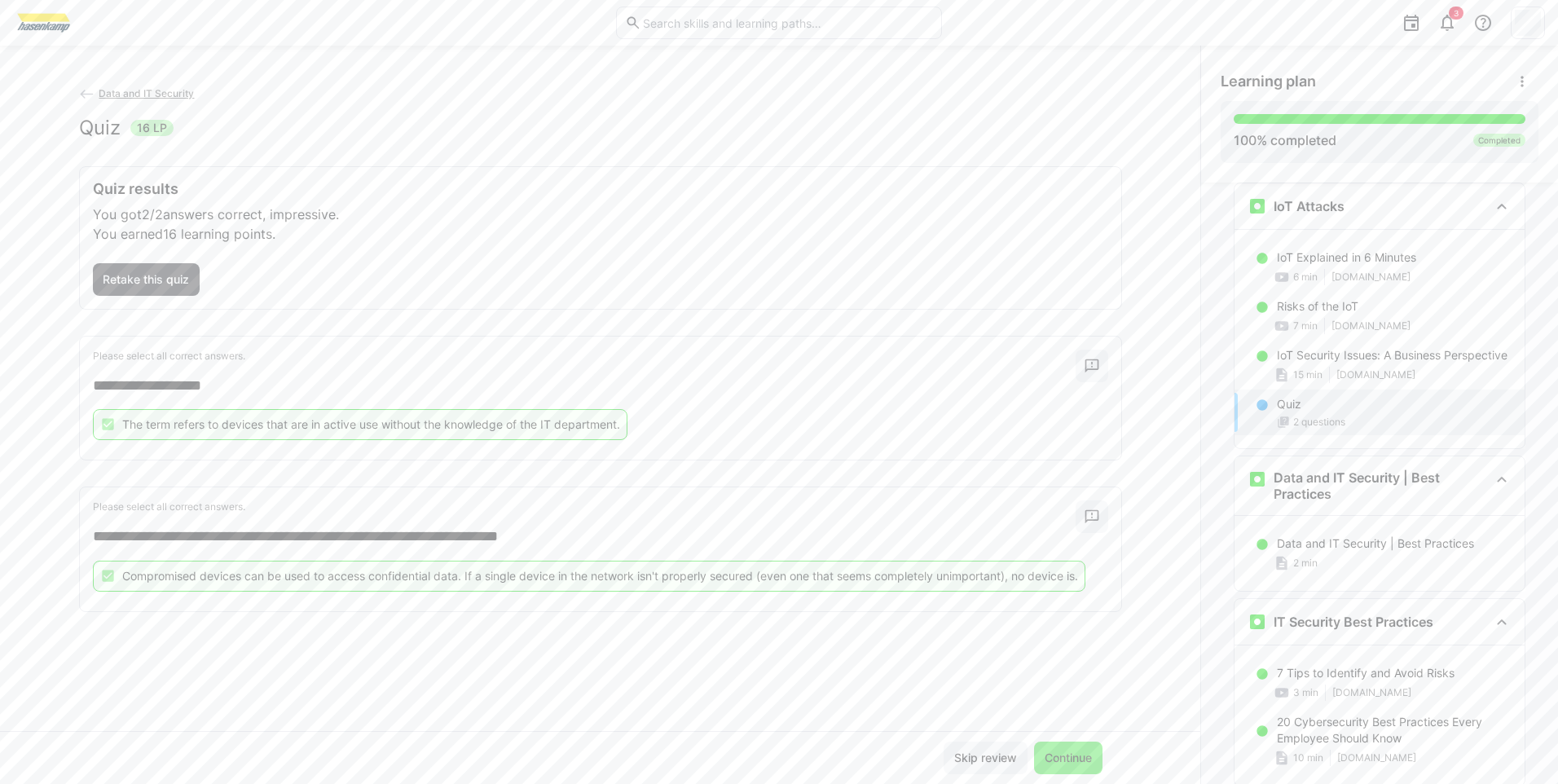
click at [1067, 766] on span "Continue" at bounding box center [1068, 758] width 52 height 16
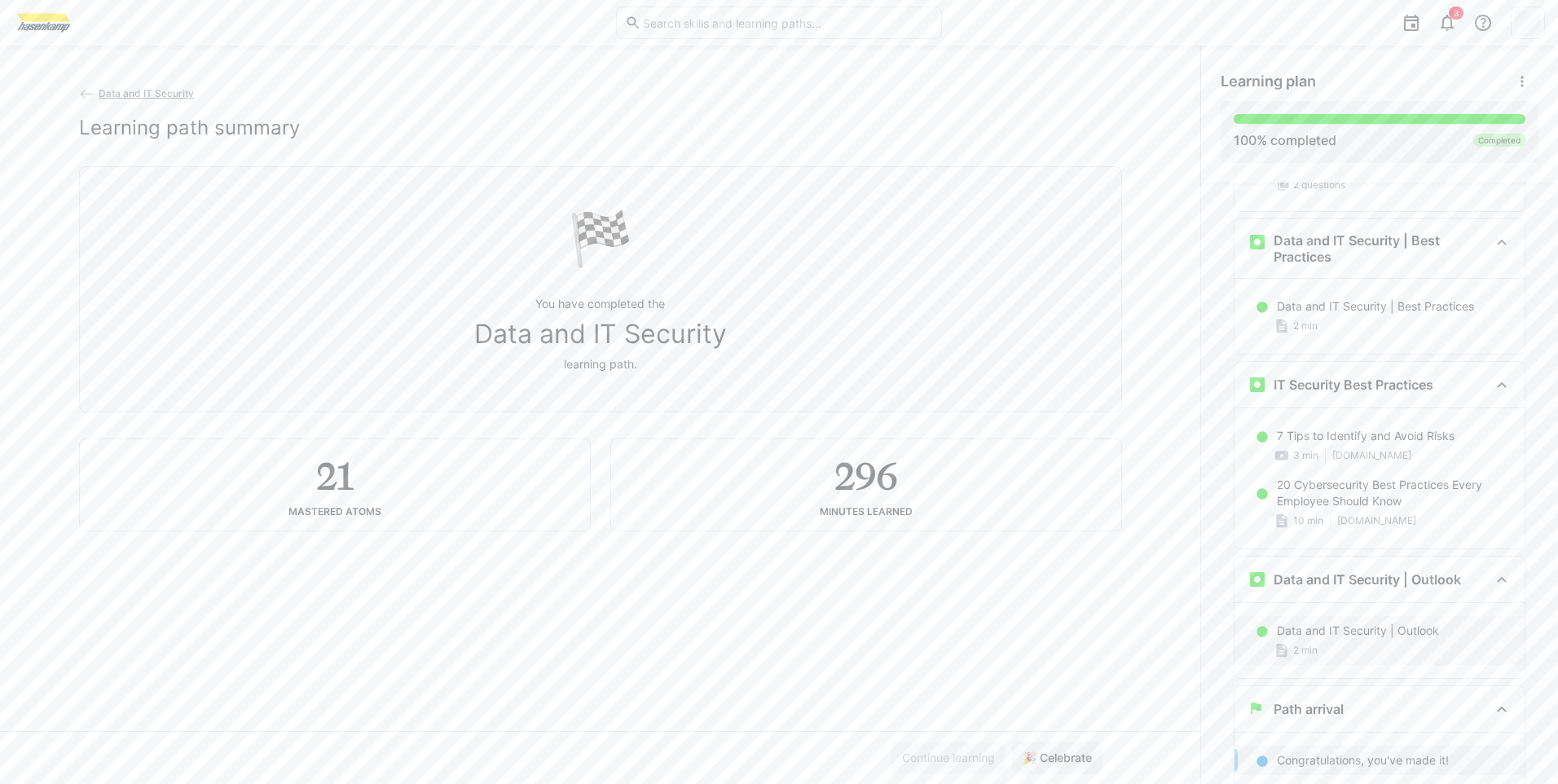
scroll to position [3531, 0]
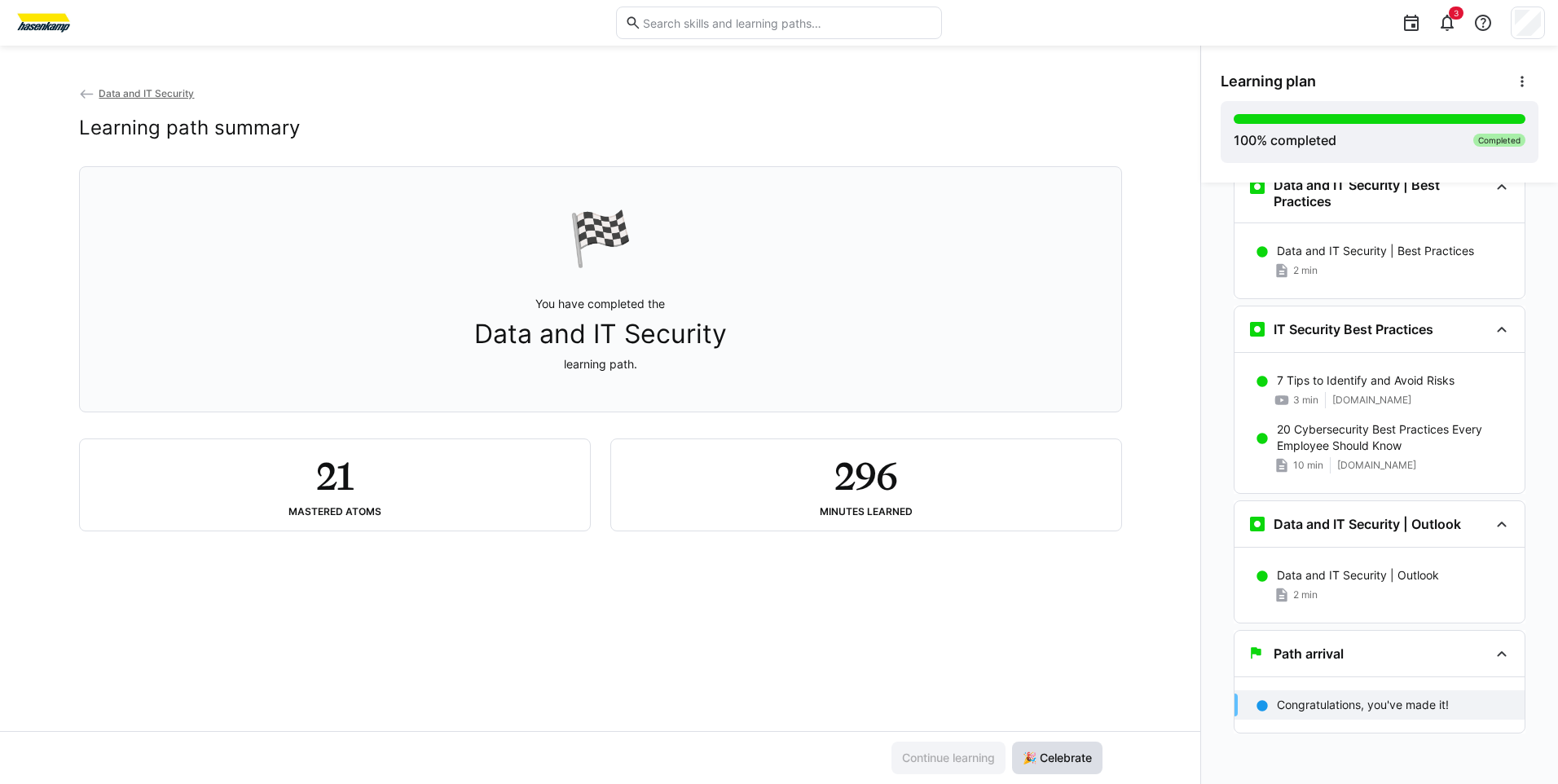
click at [1067, 765] on span "🎉 Celebrate" at bounding box center [1057, 758] width 74 height 16
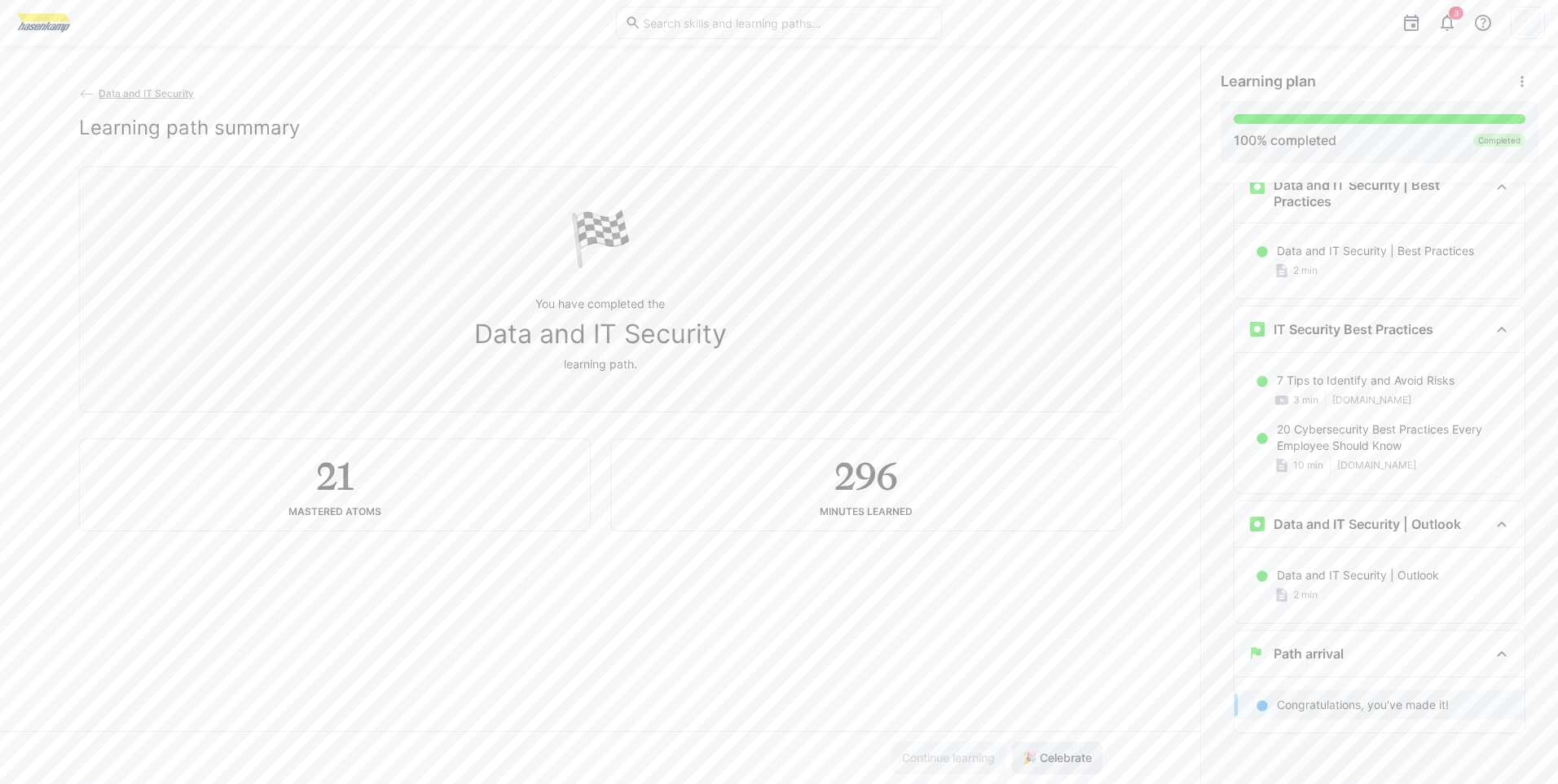
click at [1067, 765] on span "🎉 Celebrate" at bounding box center [1057, 758] width 74 height 16
click at [1069, 764] on span "🎉 Celebrate" at bounding box center [1057, 758] width 74 height 16
click at [1071, 763] on span "🎉 Celebrate" at bounding box center [1057, 758] width 74 height 16
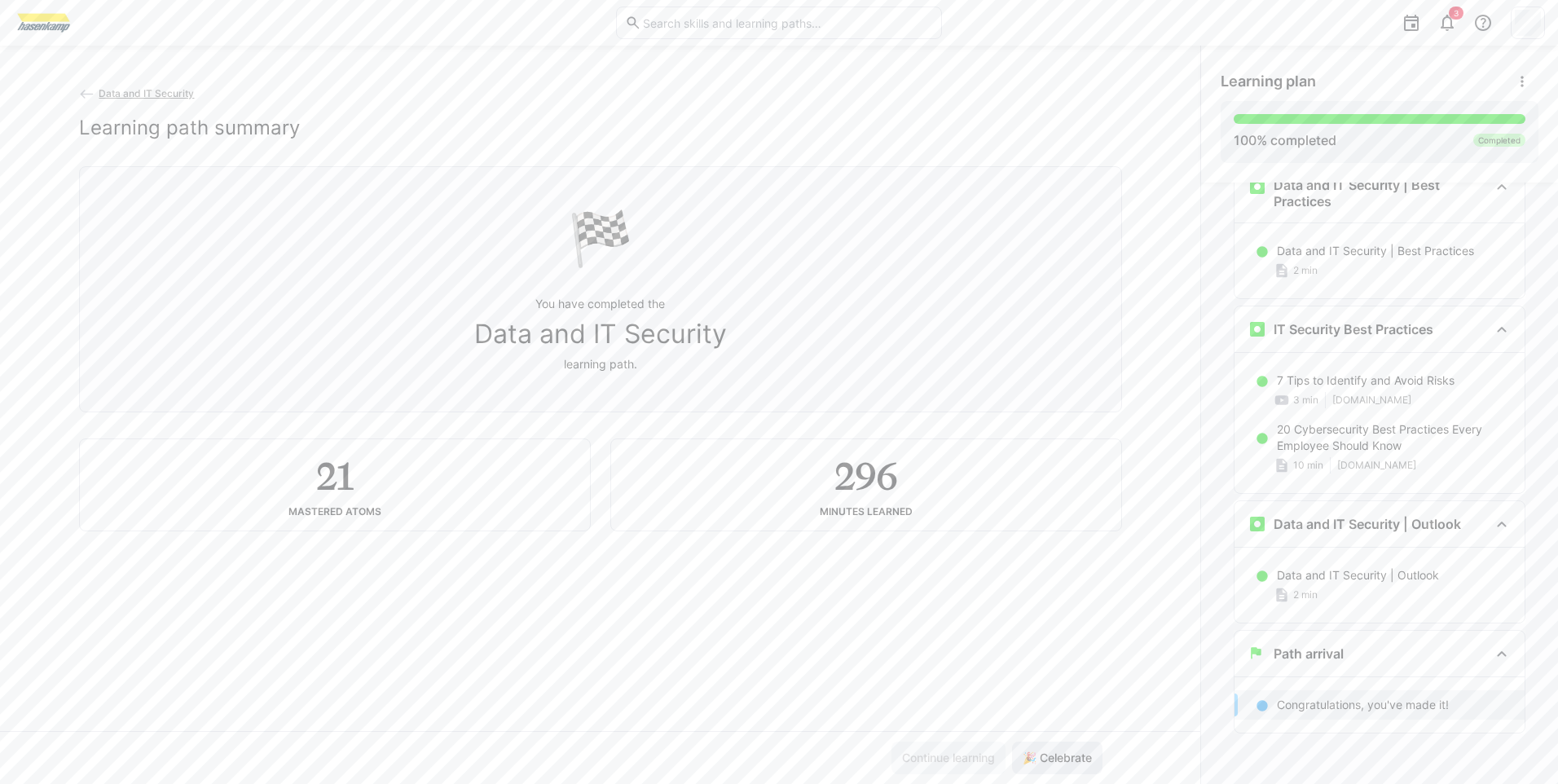
click at [1072, 762] on span "🎉 Celebrate" at bounding box center [1057, 758] width 74 height 16
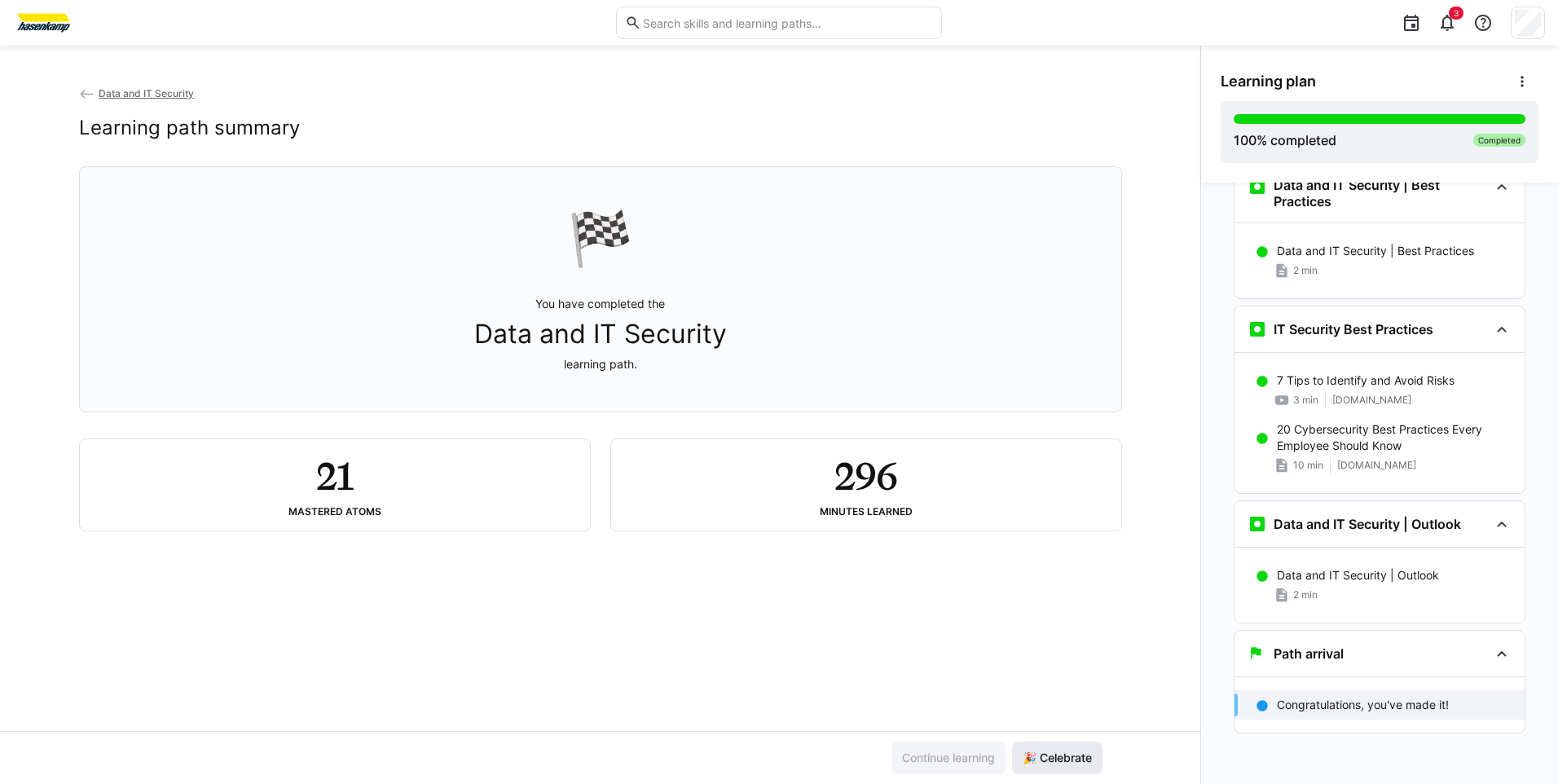
click at [1084, 743] on span "🎉 Celebrate" at bounding box center [1057, 758] width 91 height 33
